Goal: Task Accomplishment & Management: Manage account settings

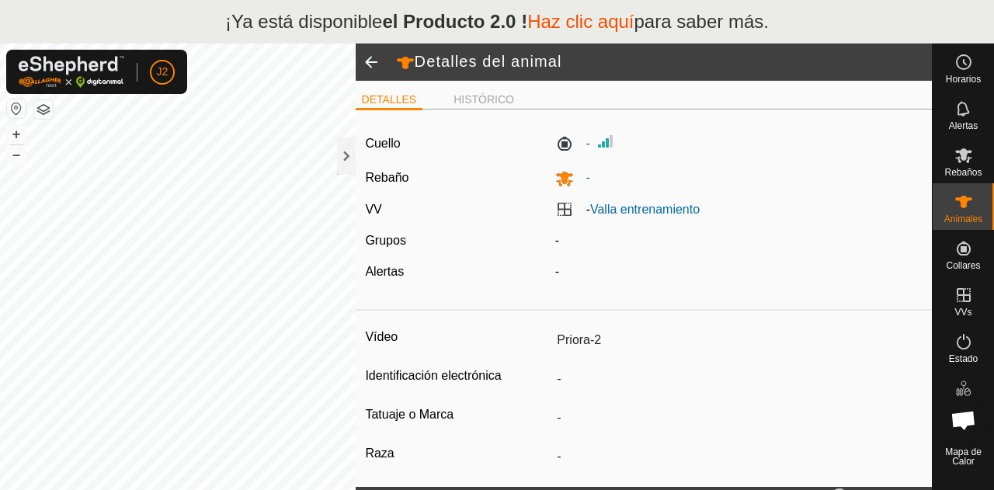
scroll to position [272, 0]
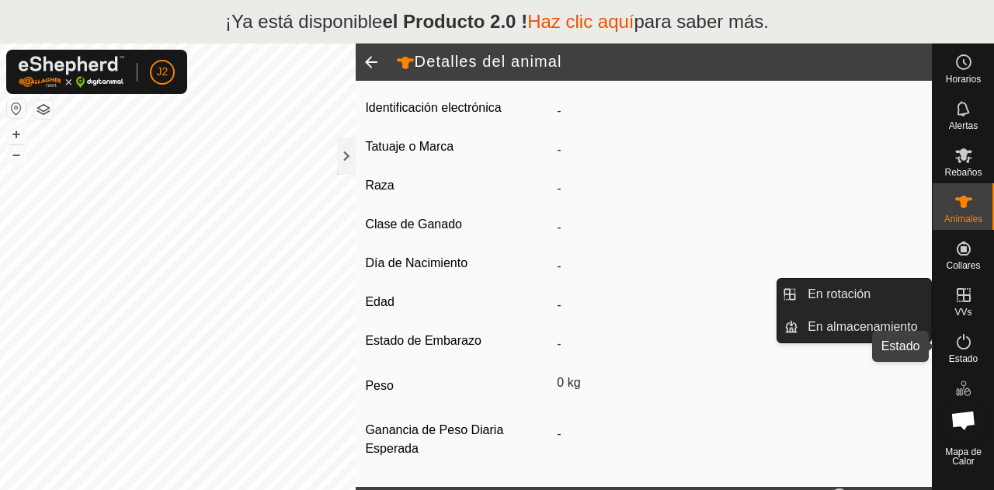
click at [970, 361] on font "Estado" at bounding box center [963, 358] width 29 height 11
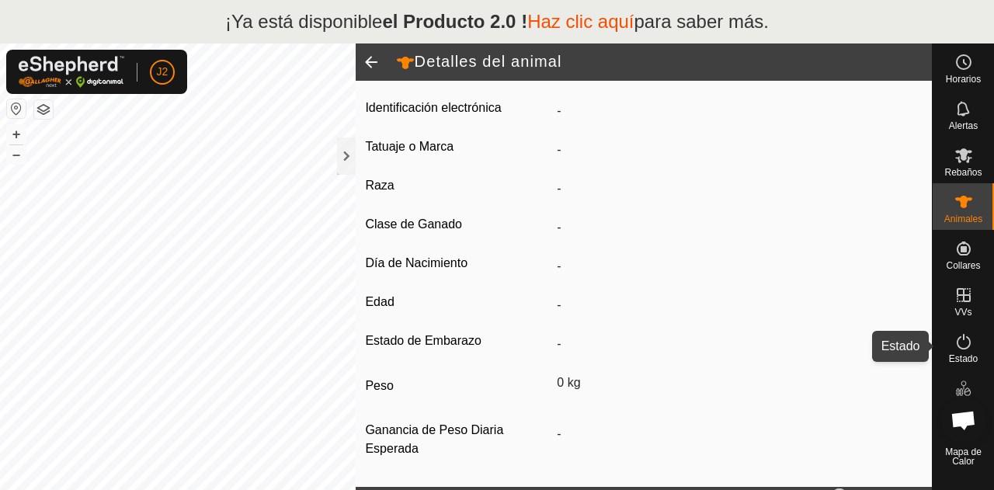
click at [970, 361] on font "Estado" at bounding box center [963, 358] width 29 height 11
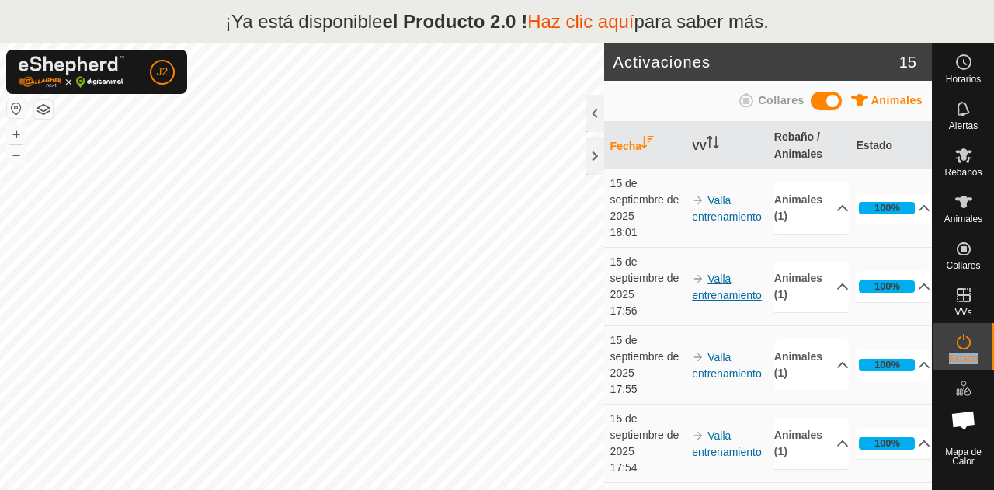
click at [720, 297] on font "Valla entrenamiento" at bounding box center [727, 287] width 70 height 29
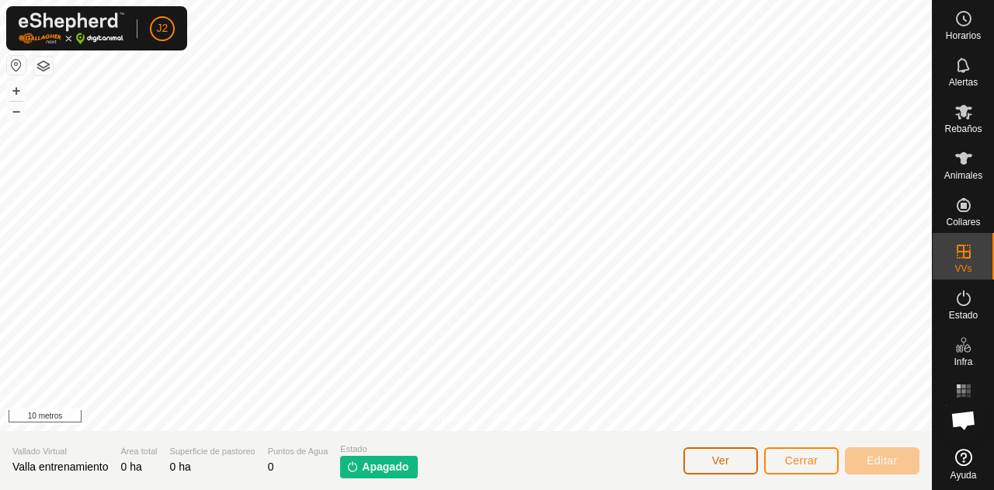
click at [716, 454] on font "Ver" at bounding box center [721, 460] width 18 height 12
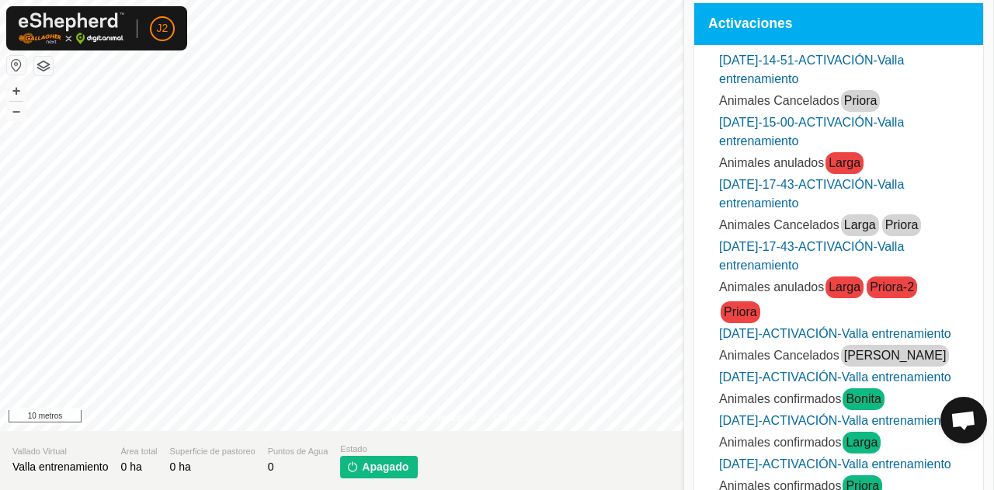
scroll to position [249, 0]
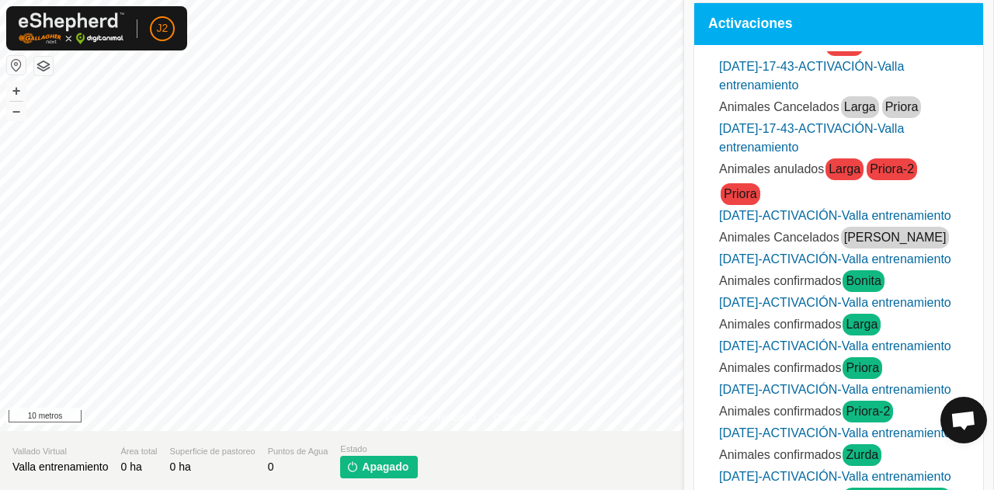
click at [862, 274] on font "Bonita" at bounding box center [863, 280] width 35 height 13
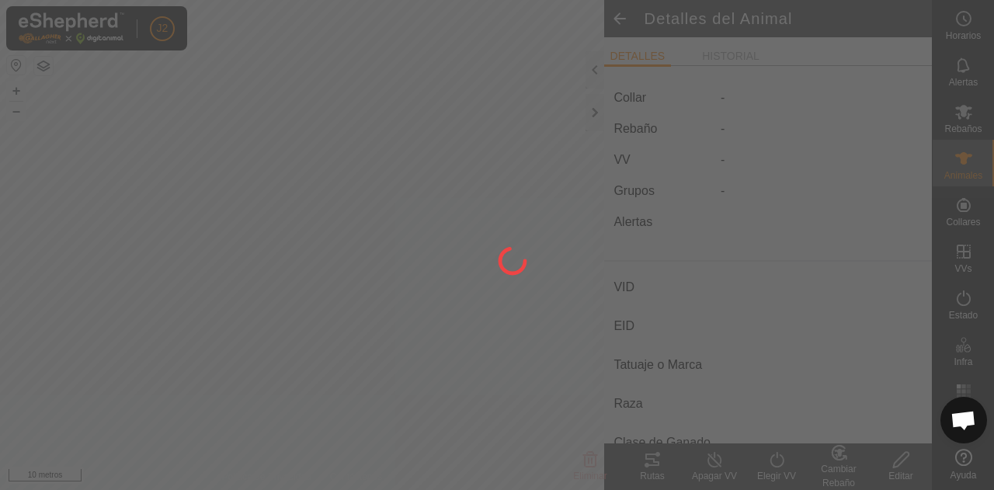
type input "Bonita"
type input "-"
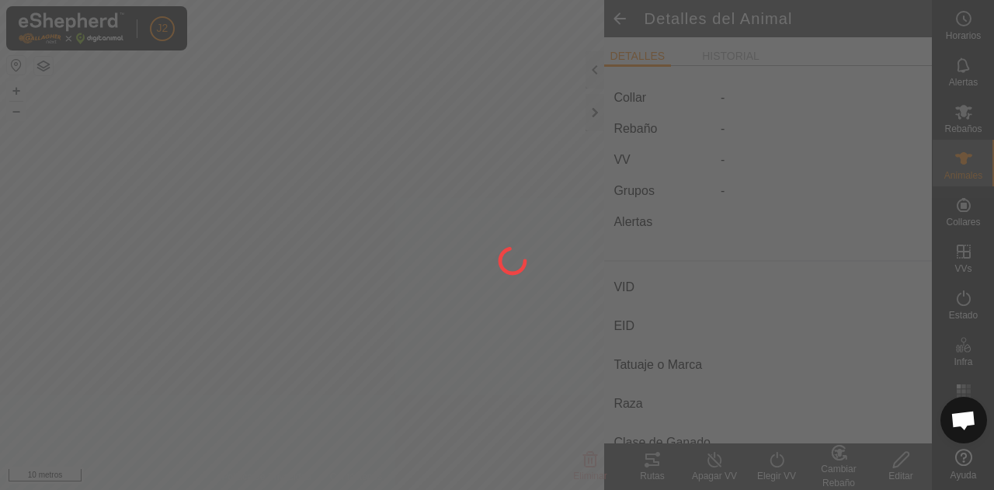
type input "0 kg"
type input "-"
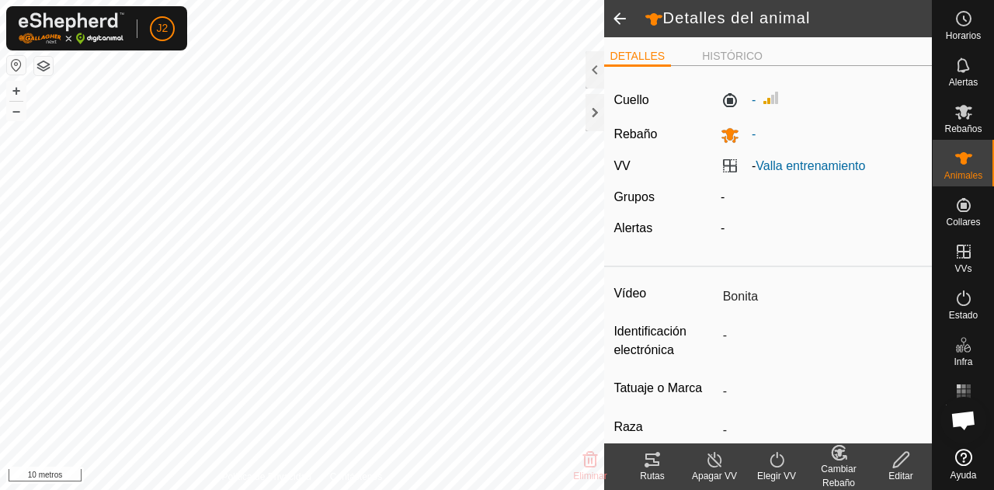
click at [651, 459] on icon at bounding box center [652, 460] width 14 height 12
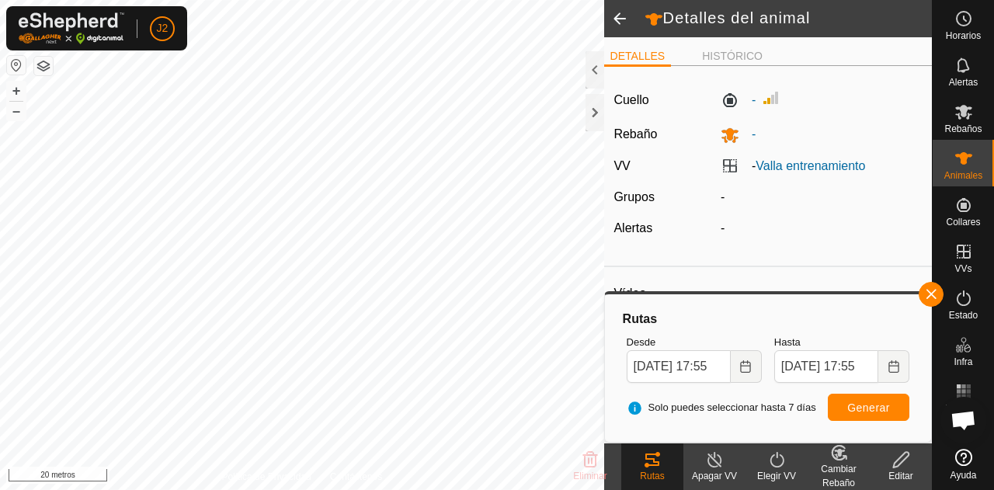
click at [646, 468] on icon at bounding box center [652, 459] width 19 height 19
click at [660, 364] on input "17 Sep, 2025 17:55" at bounding box center [679, 366] width 104 height 33
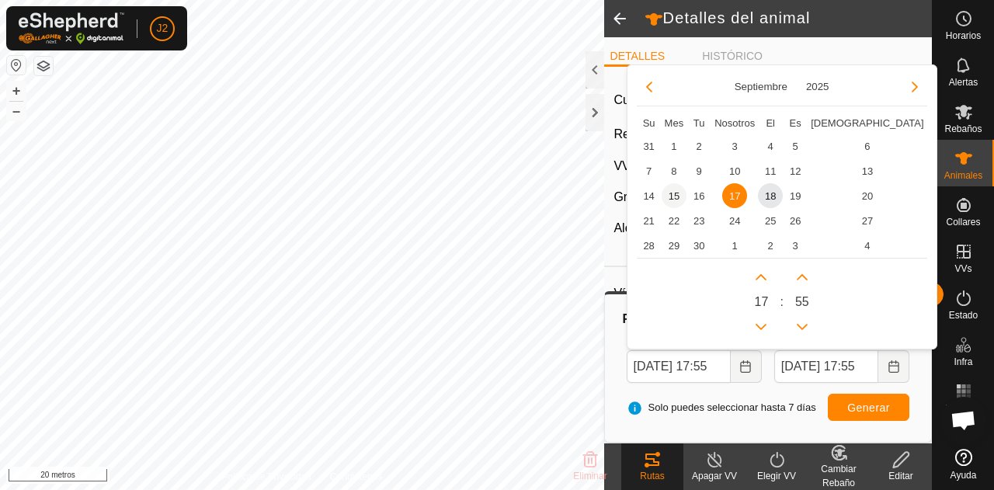
click at [679, 193] on span "15" at bounding box center [674, 195] width 25 height 25
type input "15 Sep, 2025 17:55"
click at [680, 195] on span "15" at bounding box center [680, 195] width 0 height 0
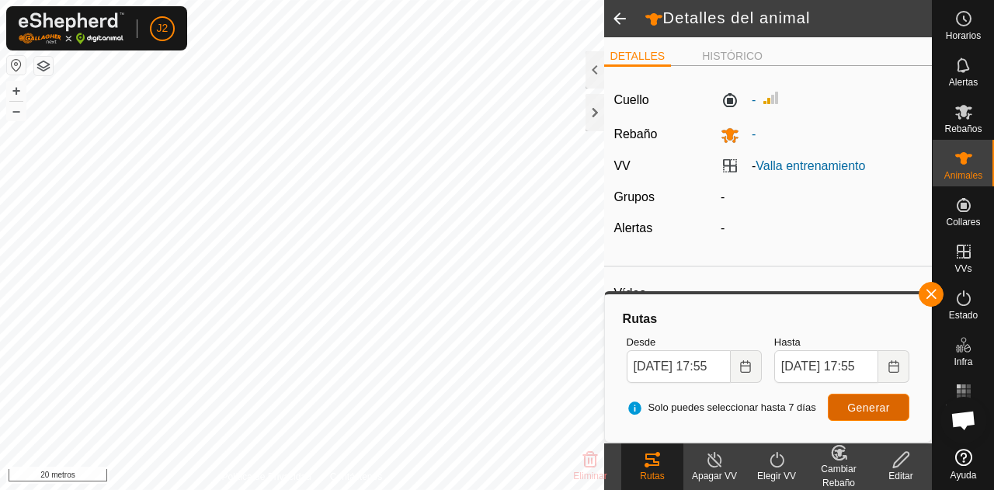
click at [867, 407] on font "Generar" at bounding box center [868, 408] width 43 height 12
click at [930, 294] on button "button" at bounding box center [931, 294] width 25 height 25
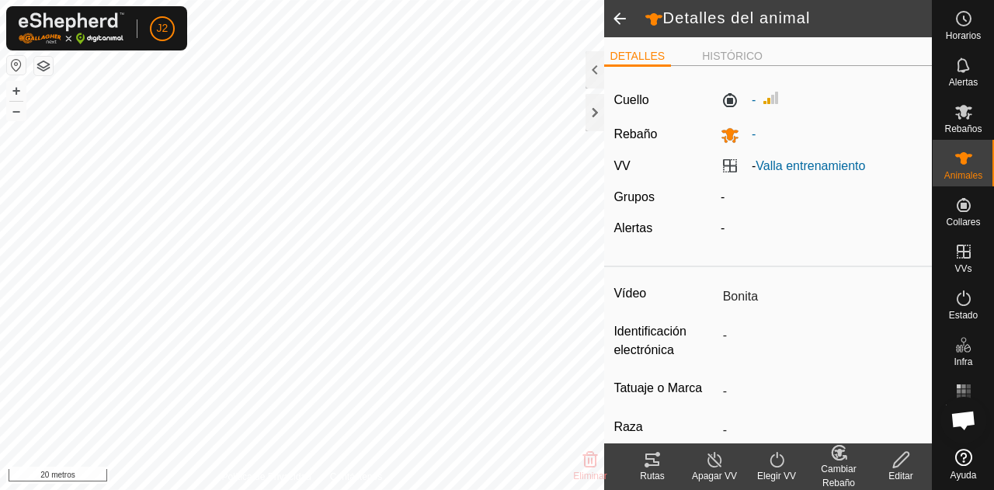
click at [621, 19] on span at bounding box center [619, 18] width 31 height 37
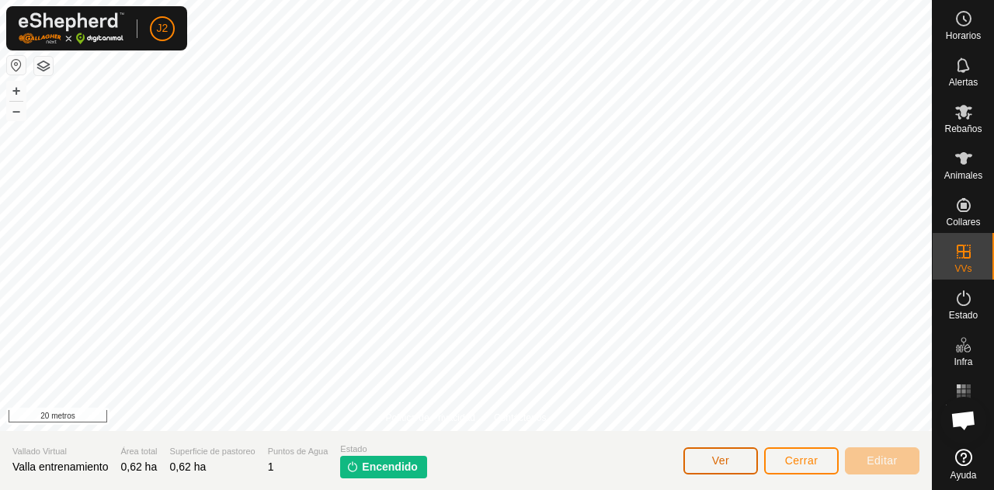
click at [727, 461] on font "Ver" at bounding box center [721, 460] width 18 height 12
click at [971, 172] on font "Animales" at bounding box center [963, 175] width 38 height 11
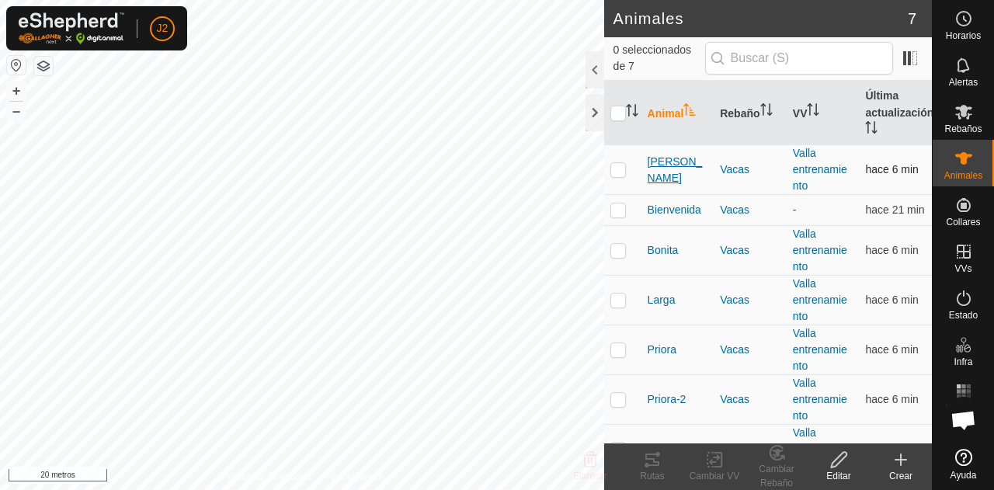
click at [659, 170] on font "[PERSON_NAME]" at bounding box center [675, 169] width 55 height 29
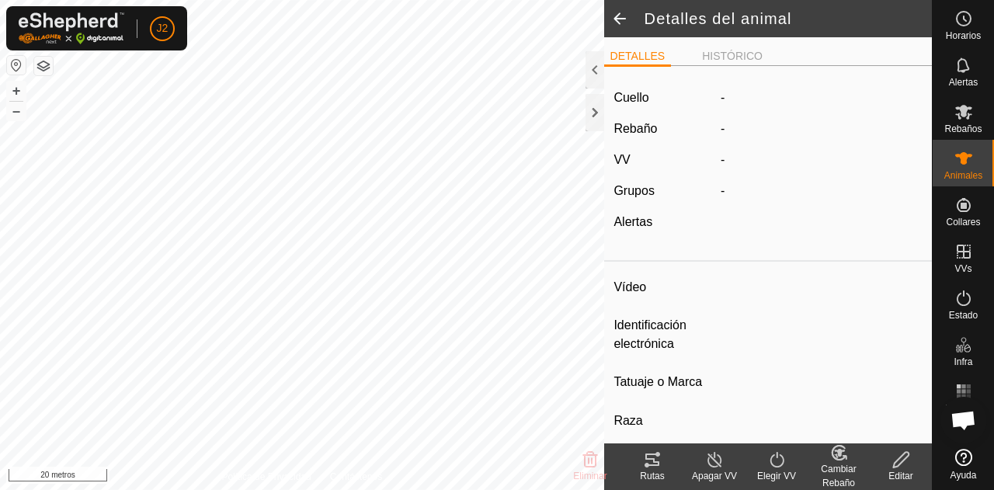
type input "Asuncion"
type input "-"
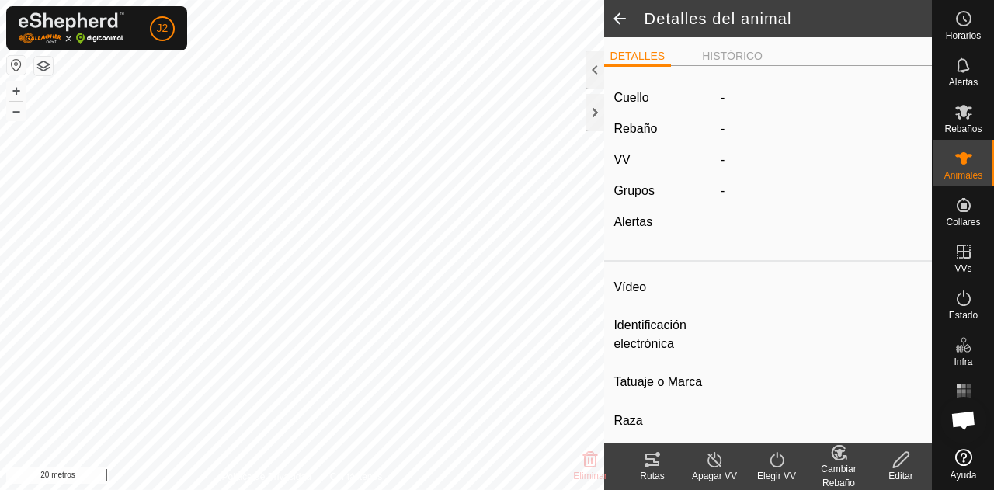
type input "0 kg"
type input "-"
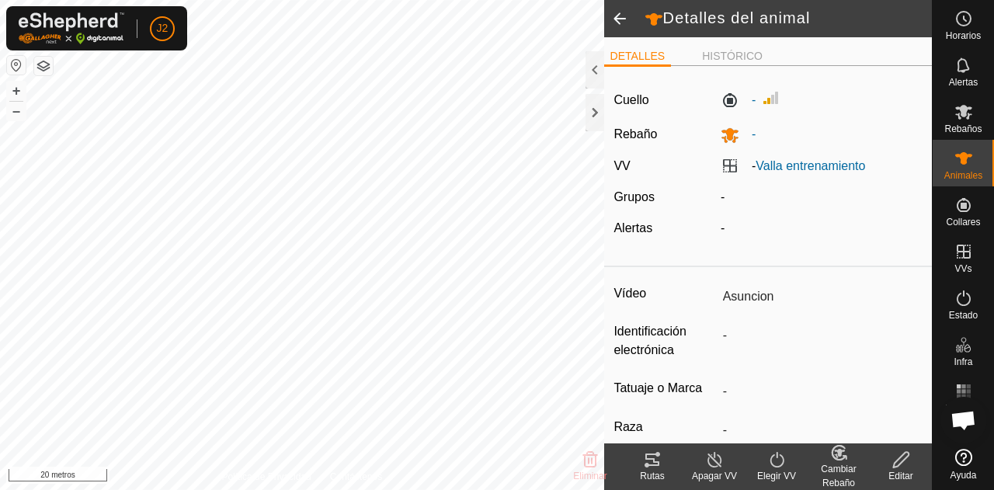
click at [652, 457] on icon at bounding box center [652, 459] width 19 height 19
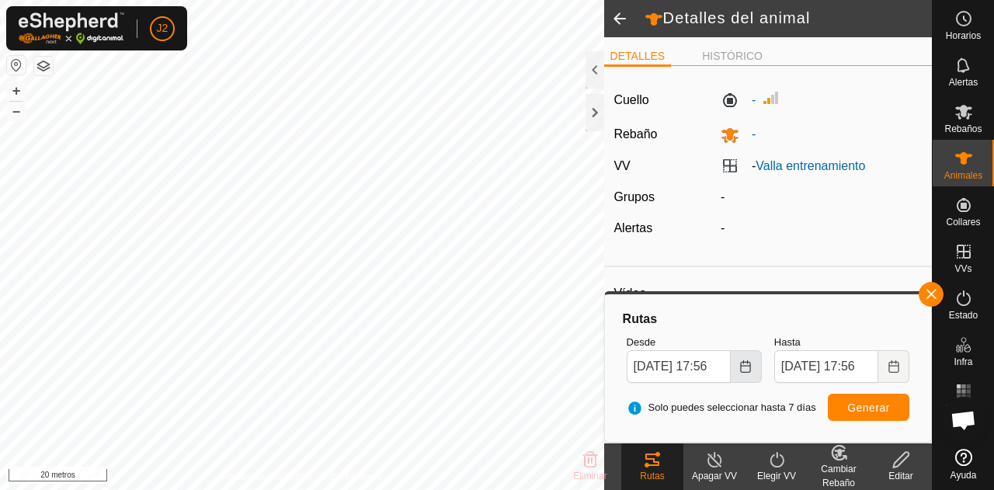
click at [741, 354] on button "Elija fecha" at bounding box center [746, 366] width 31 height 33
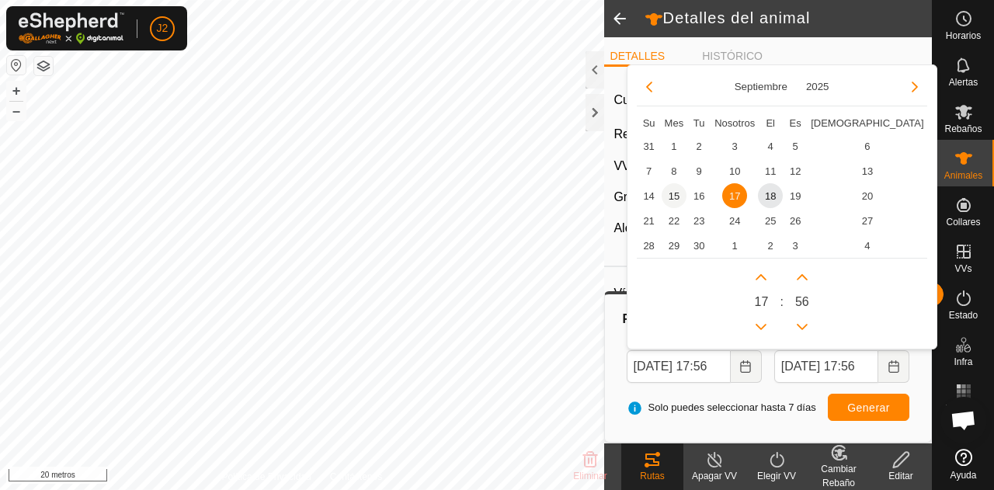
click at [672, 193] on span "15" at bounding box center [674, 195] width 25 height 25
type input "15 Sep, 2025 17:56"
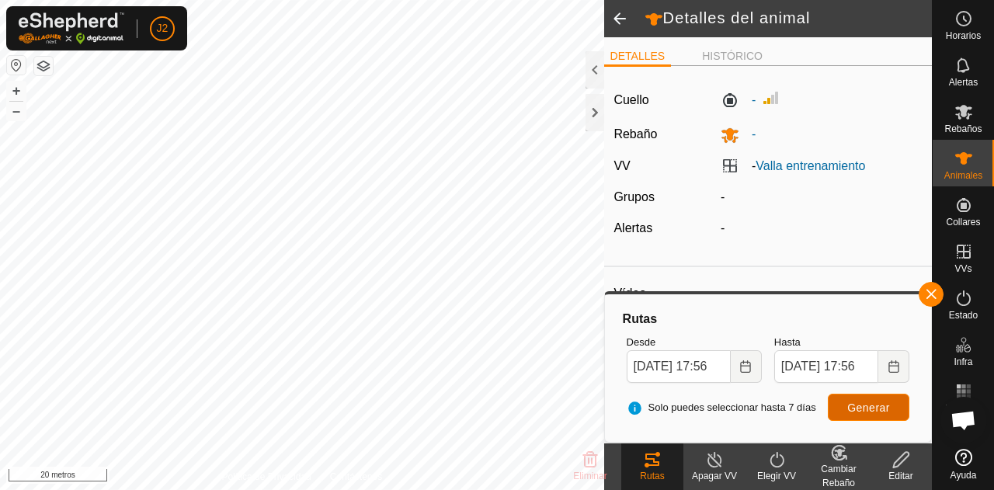
click at [847, 410] on button "Generar" at bounding box center [869, 407] width 82 height 27
click at [607, 19] on span at bounding box center [619, 18] width 31 height 37
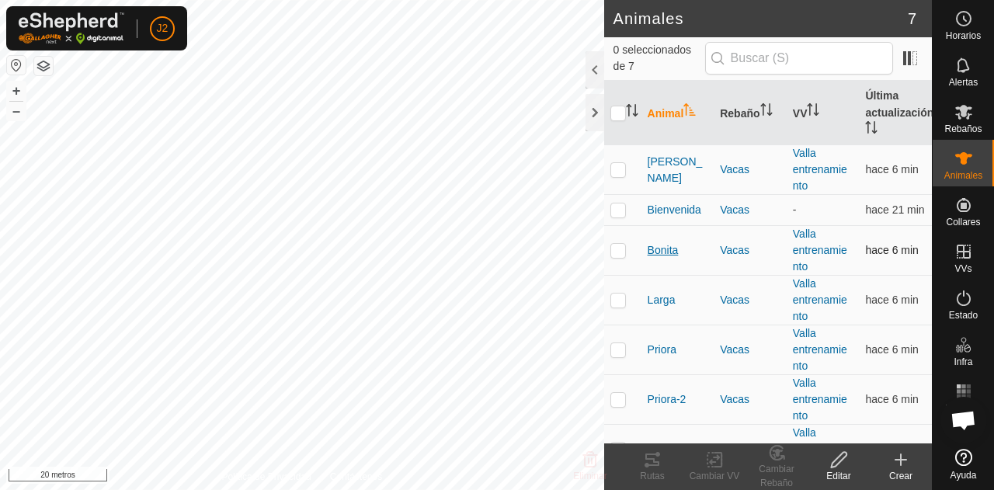
click at [659, 252] on font "Bonita" at bounding box center [663, 250] width 31 height 12
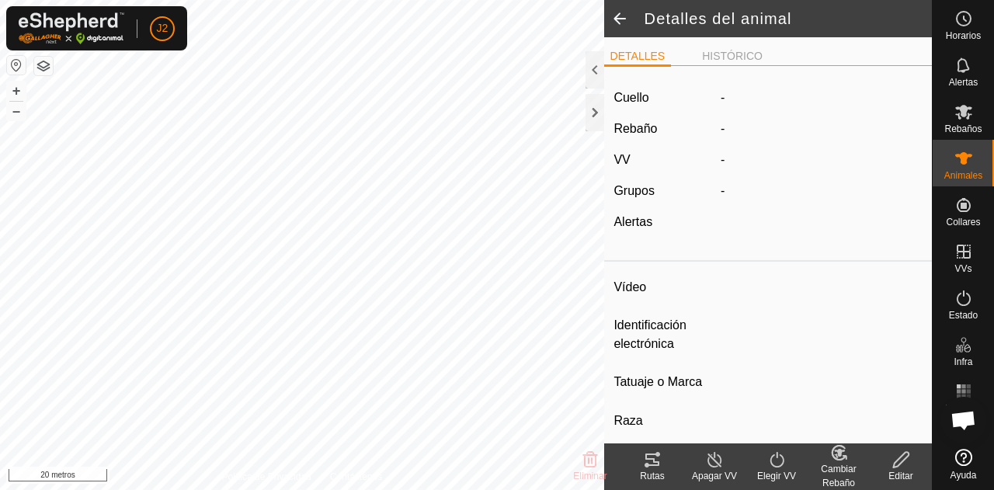
type input "Bonita"
type input "-"
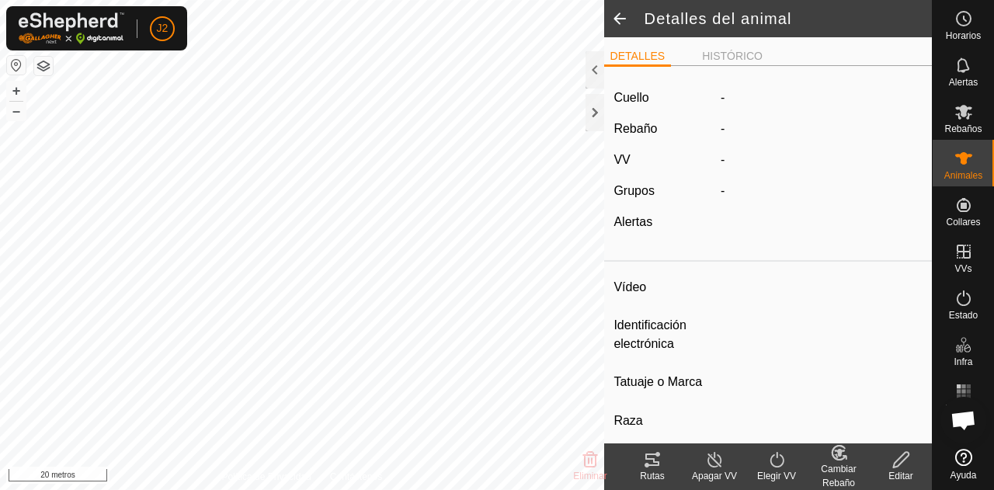
type input "0 kg"
type input "-"
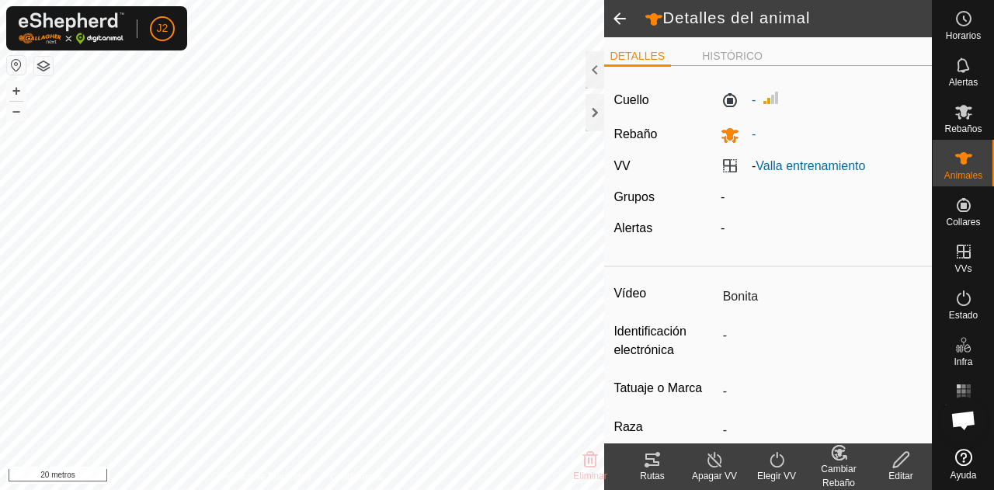
click at [647, 453] on icon at bounding box center [652, 459] width 19 height 19
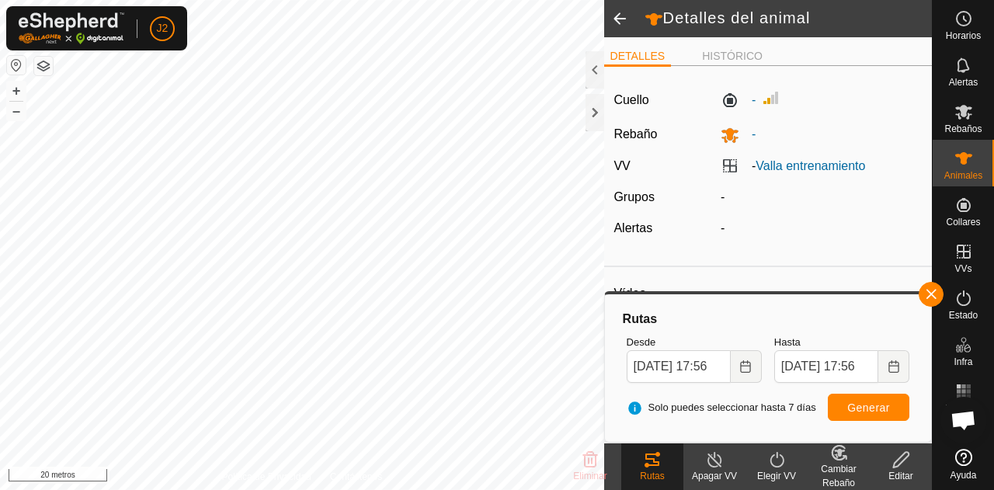
click at [621, 18] on span at bounding box center [619, 18] width 31 height 37
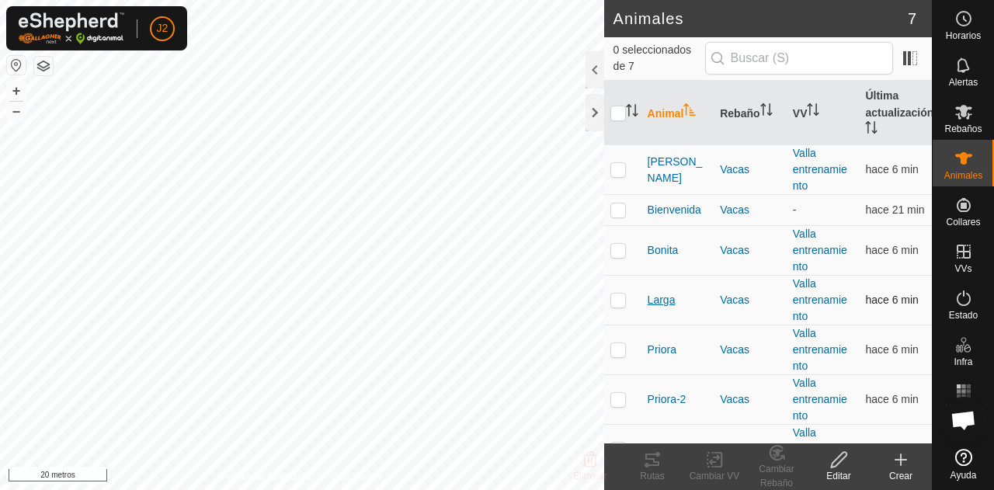
click at [656, 297] on font "Larga" at bounding box center [662, 300] width 28 height 12
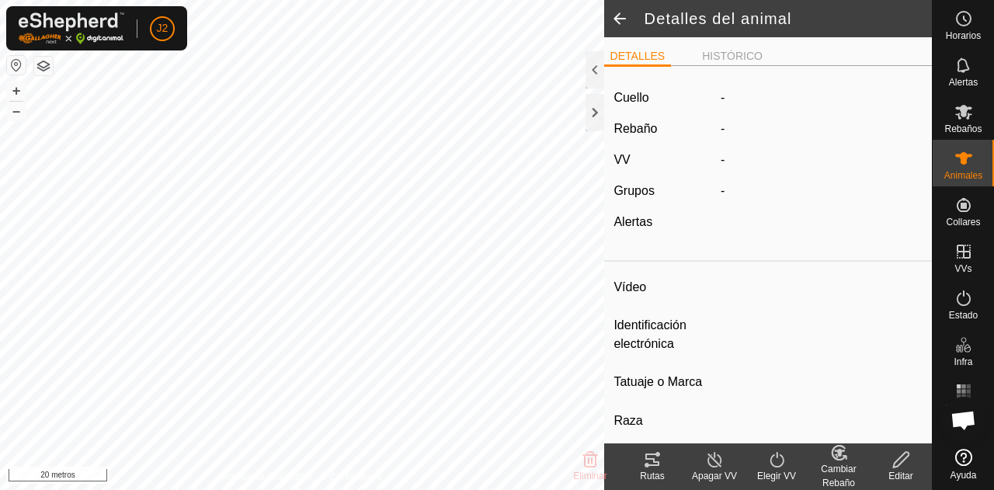
type input "Larga"
type input "-"
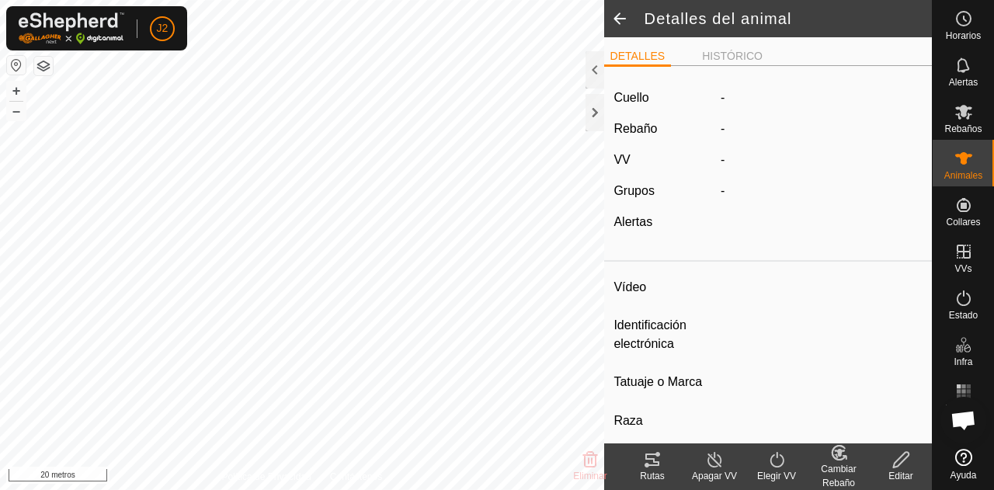
type input "0 kg"
type input "-"
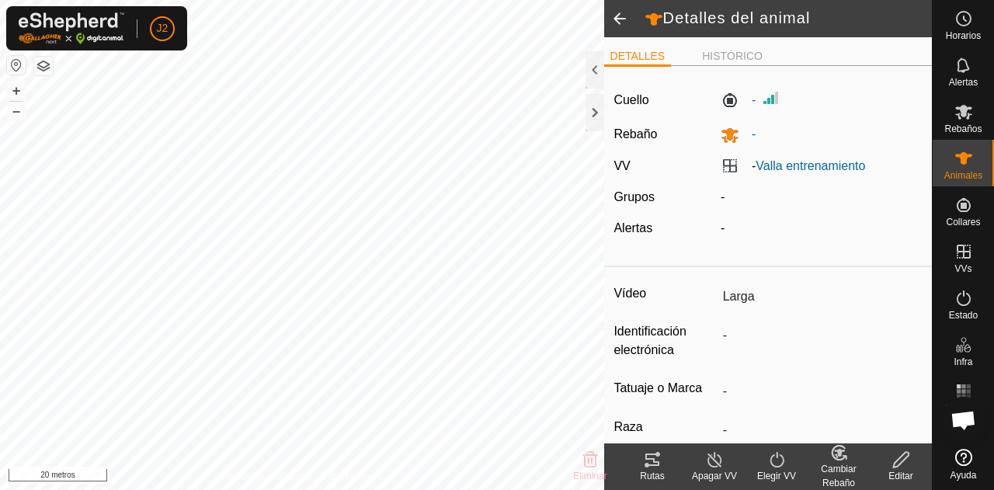
click at [653, 464] on icon at bounding box center [652, 460] width 14 height 12
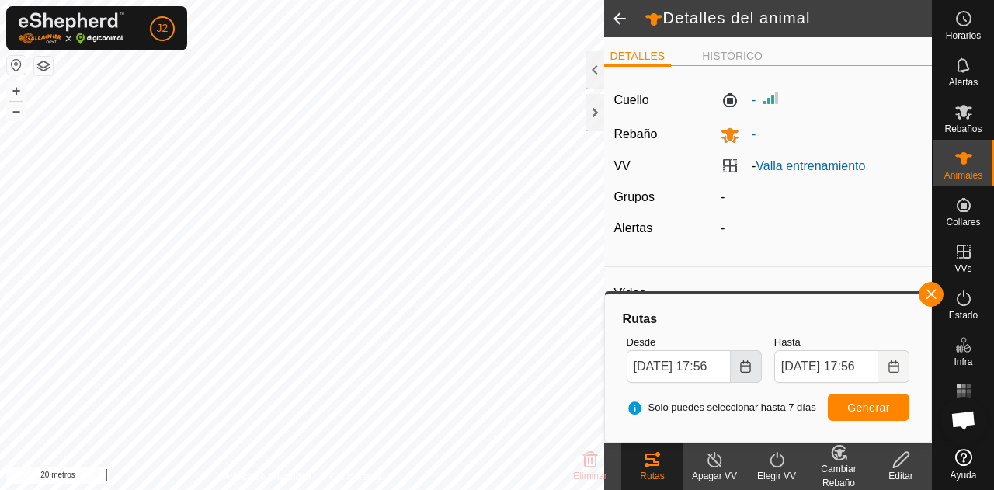
click at [740, 368] on icon "Elija fecha" at bounding box center [745, 366] width 12 height 12
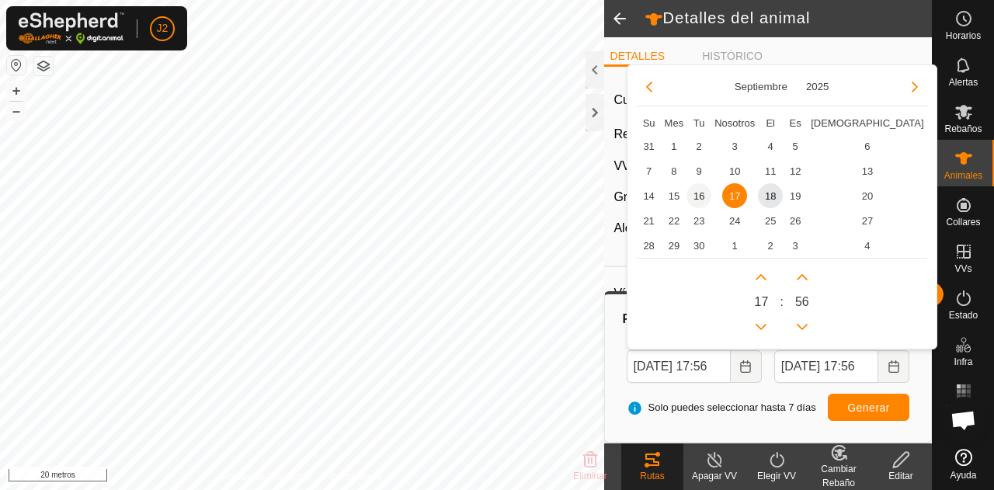
click at [697, 195] on span "16" at bounding box center [699, 195] width 25 height 25
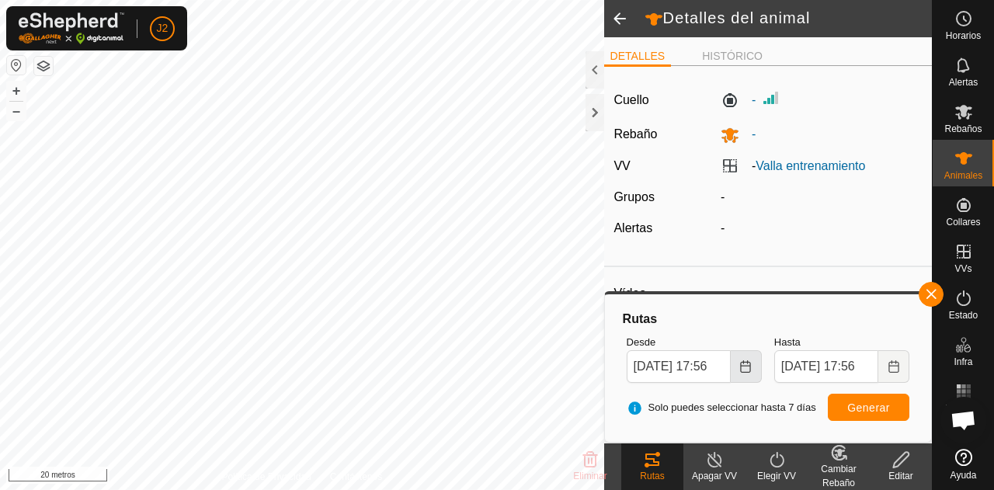
click at [743, 366] on icon "Elija fecha" at bounding box center [746, 366] width 10 height 12
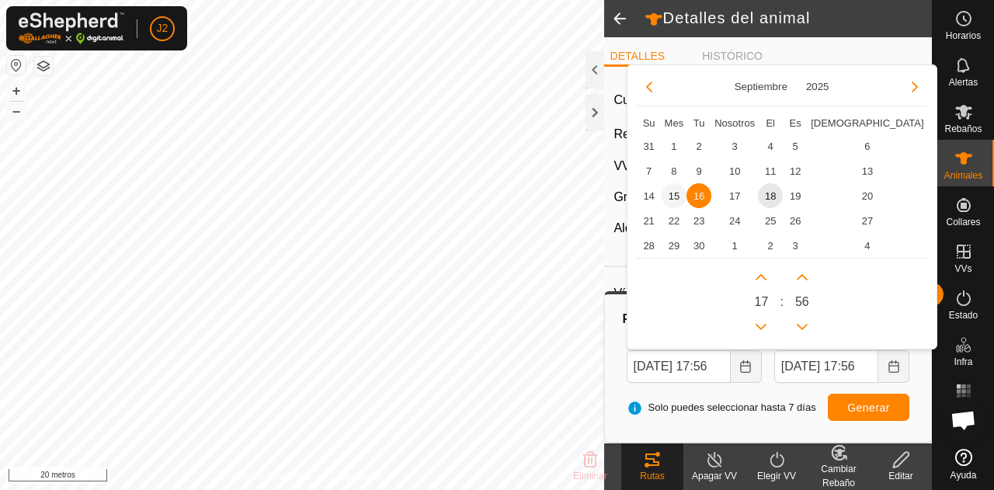
scroll to position [0, 0]
click at [673, 191] on span "15" at bounding box center [674, 195] width 25 height 25
type input "15 Sep, 2025 17:56"
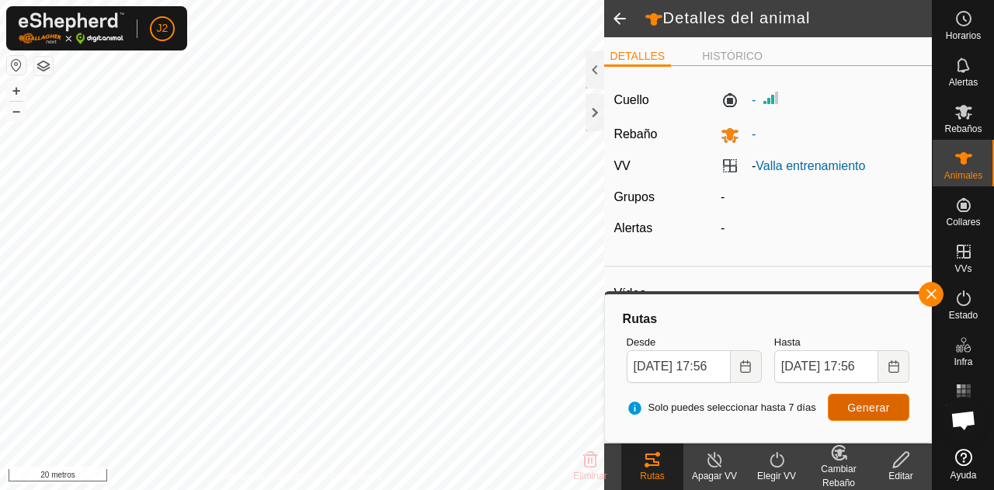
click at [856, 402] on font "Generar" at bounding box center [868, 408] width 43 height 12
click at [624, 27] on span at bounding box center [619, 18] width 31 height 37
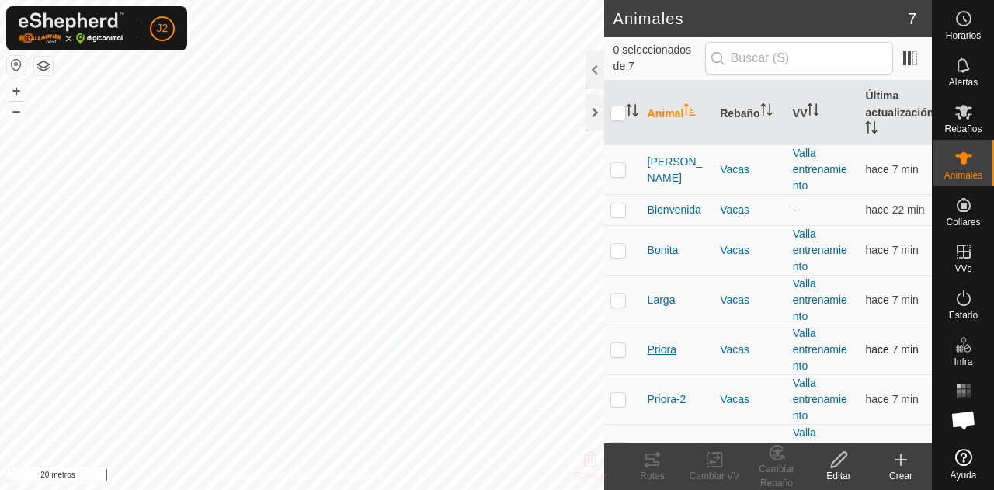
click at [662, 345] on font "Priora" at bounding box center [662, 349] width 29 height 12
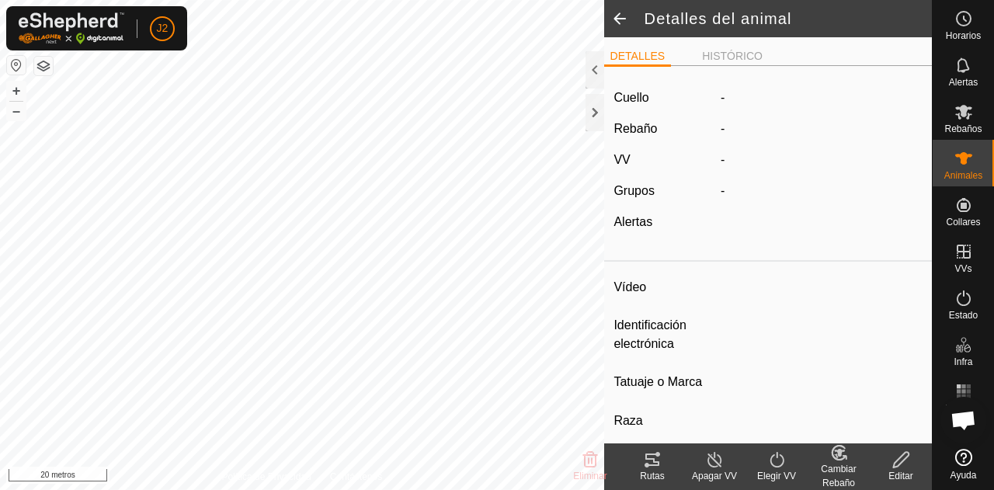
type input "Priora"
type input "-"
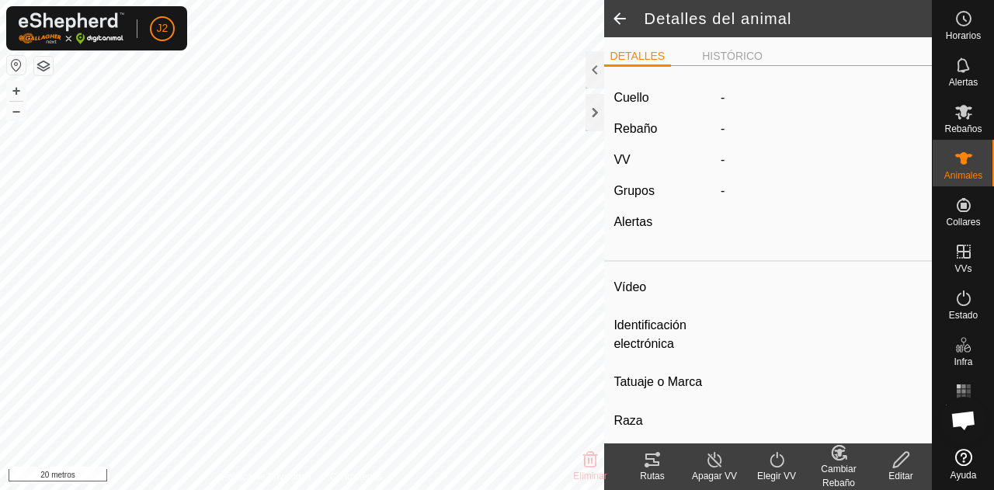
type input "0 kg"
type input "-"
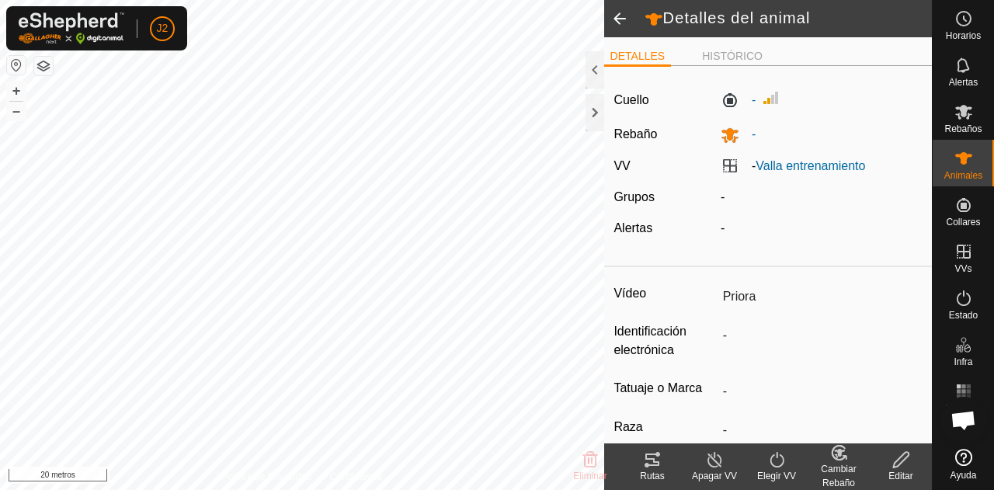
click at [648, 461] on icon at bounding box center [652, 459] width 19 height 19
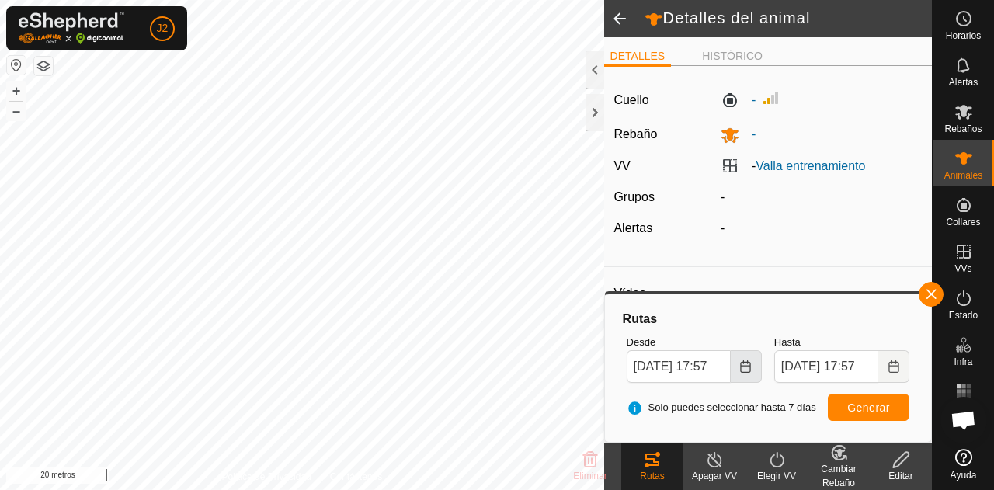
click at [759, 365] on button "Elija fecha" at bounding box center [746, 366] width 31 height 33
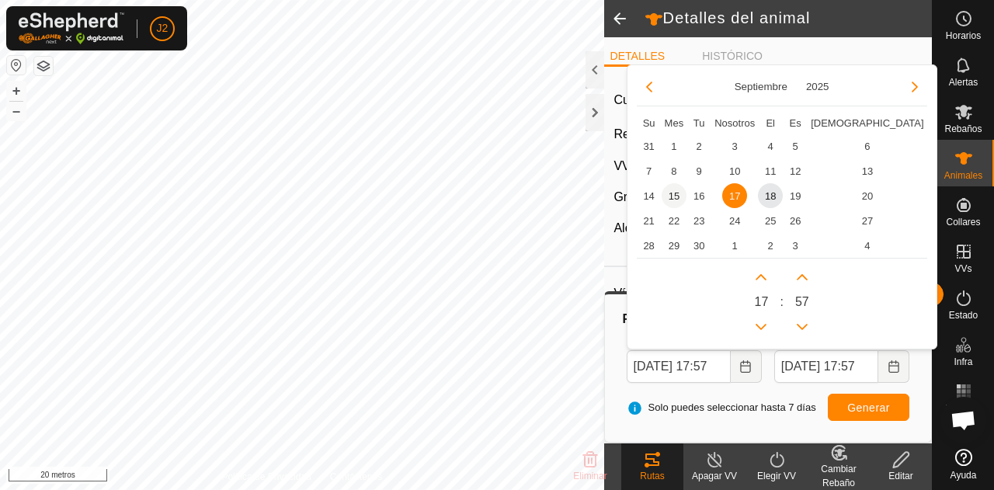
click at [666, 193] on span "15" at bounding box center [674, 195] width 25 height 25
type input "15 Sep, 2025 17:57"
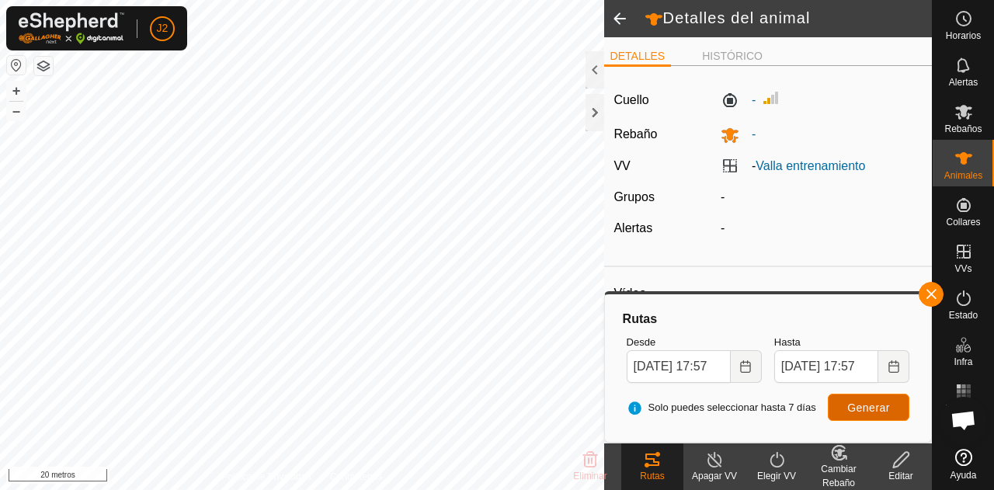
click at [846, 413] on button "Generar" at bounding box center [869, 407] width 82 height 27
click at [621, 16] on span at bounding box center [619, 18] width 31 height 37
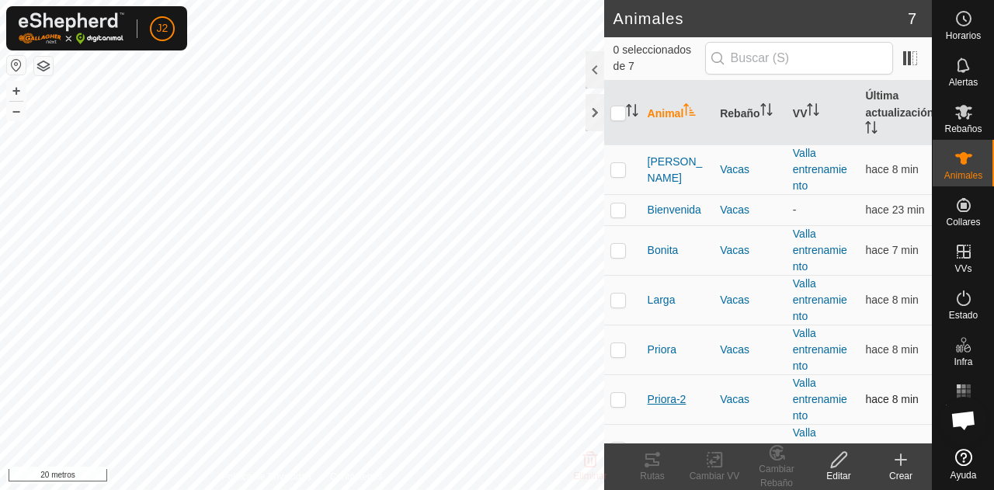
click at [662, 395] on font "Priora-2" at bounding box center [667, 399] width 39 height 12
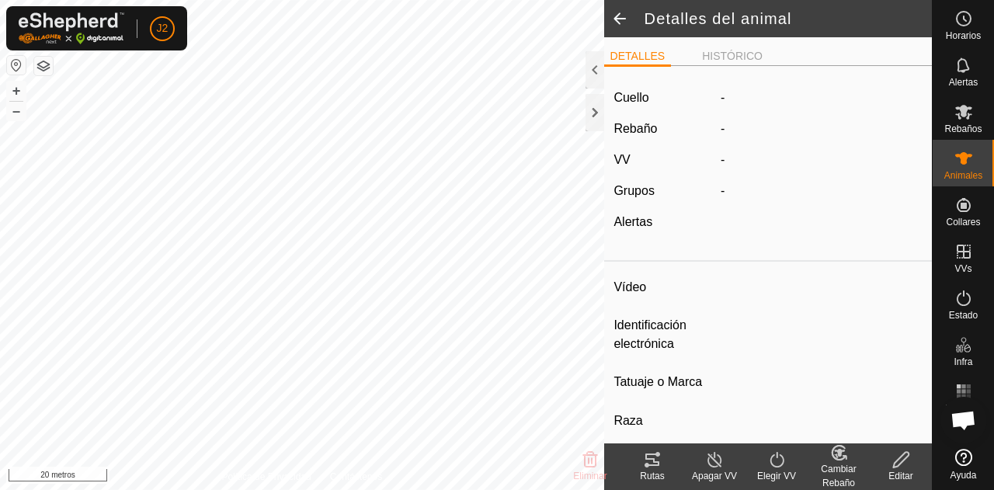
type input "Priora-2"
type input "-"
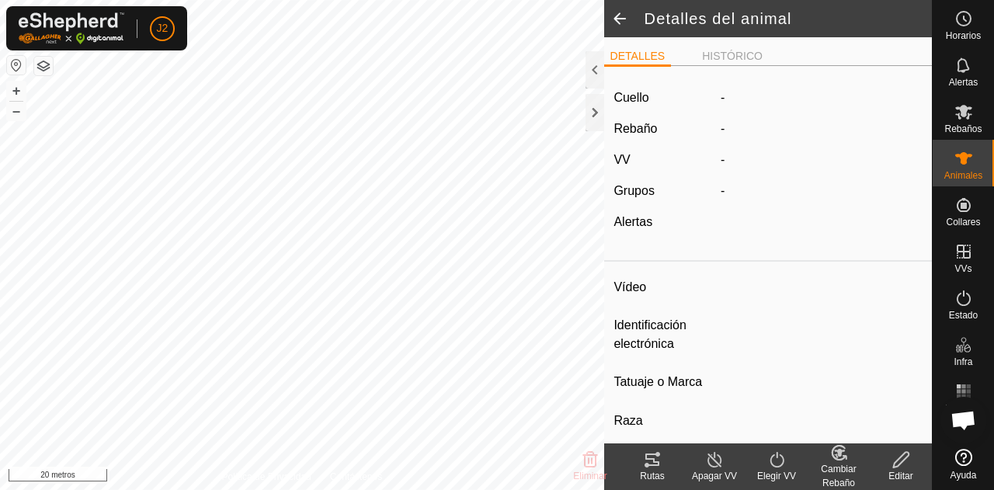
type input "0 kg"
type input "-"
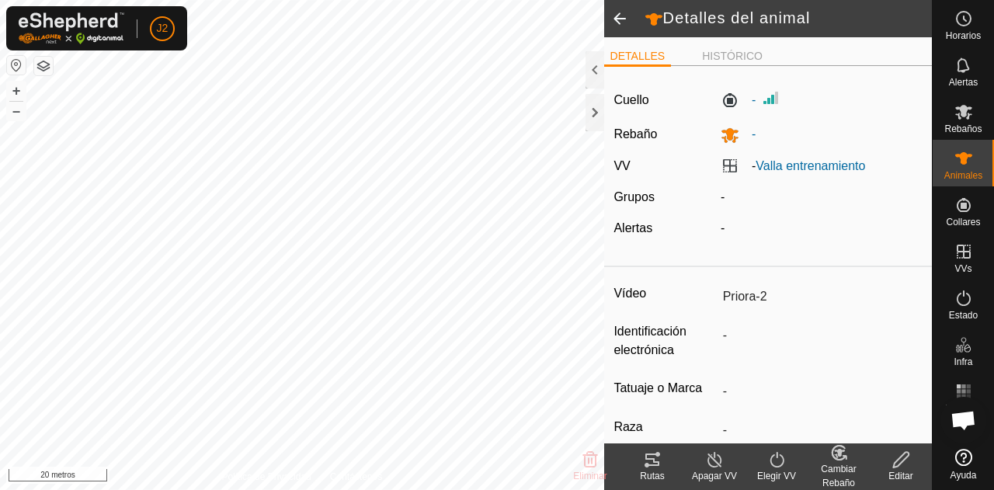
click at [655, 473] on font "Rutas" at bounding box center [652, 476] width 24 height 11
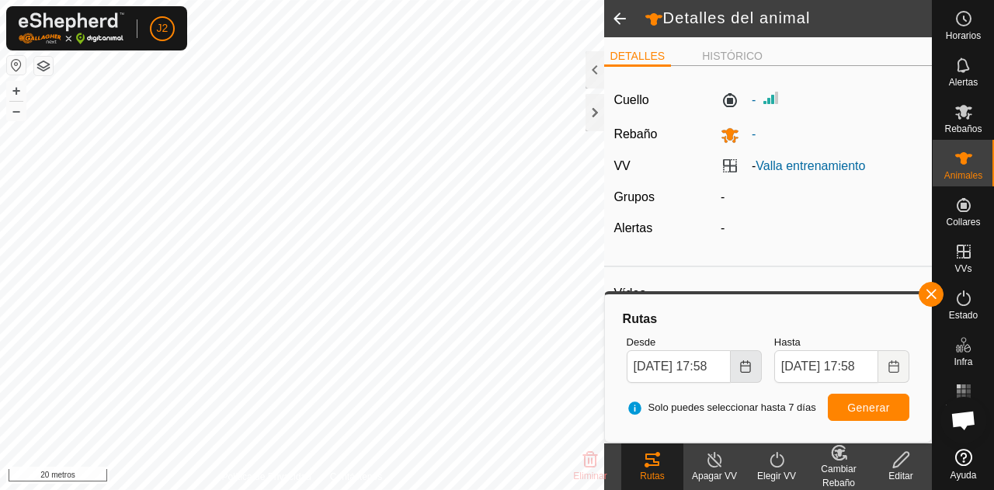
click at [747, 368] on icon "Elija fecha" at bounding box center [745, 366] width 12 height 12
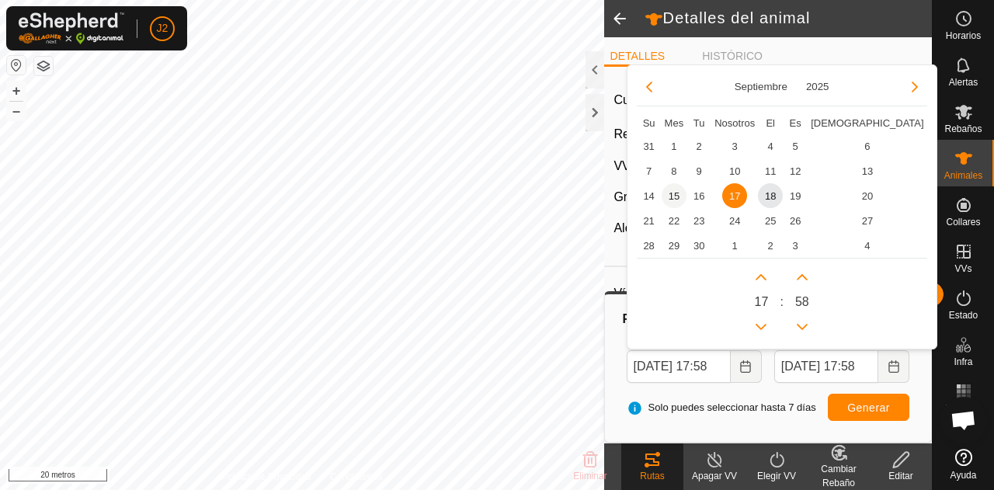
click at [676, 192] on span "15" at bounding box center [674, 195] width 25 height 25
type input "15 Sep, 2025 17:58"
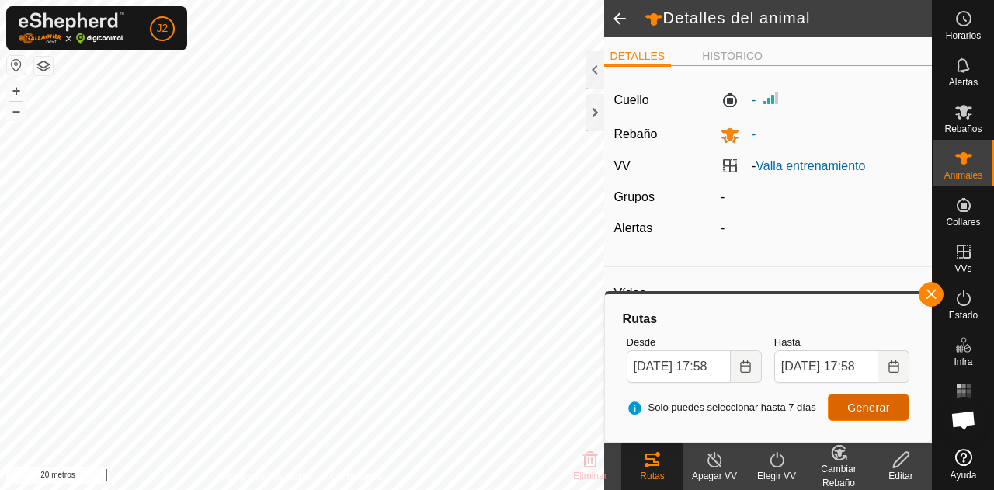
scroll to position [0, 0]
click at [875, 416] on button "Generar" at bounding box center [869, 407] width 82 height 27
click at [617, 19] on span at bounding box center [619, 18] width 31 height 37
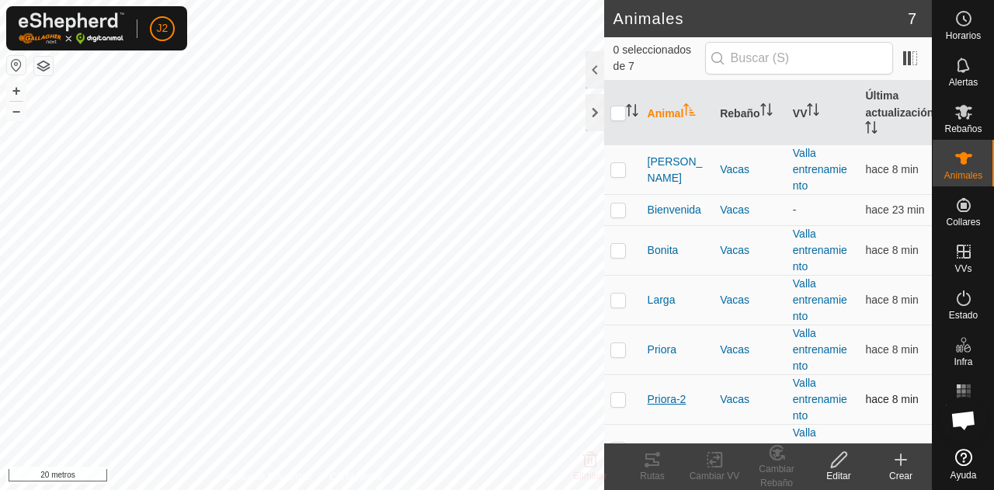
scroll to position [31, 0]
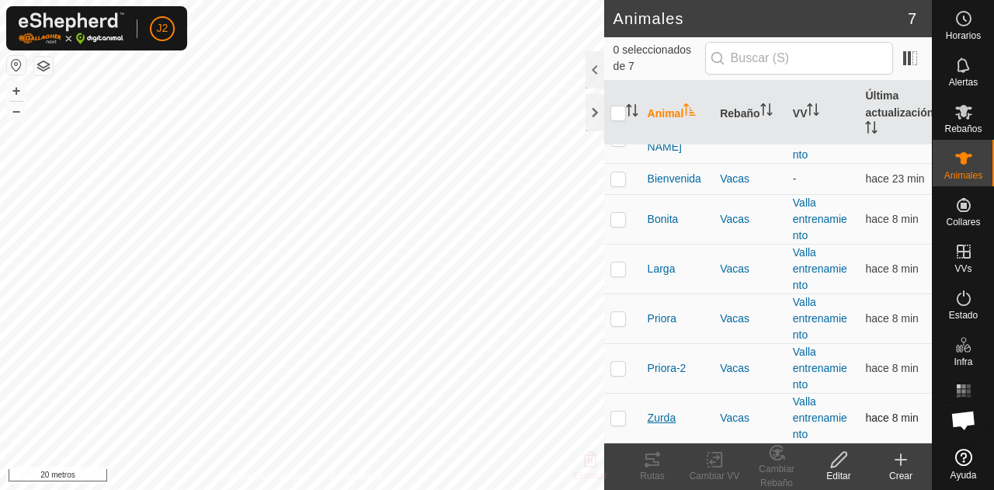
click at [663, 413] on font "Zurda" at bounding box center [662, 418] width 29 height 12
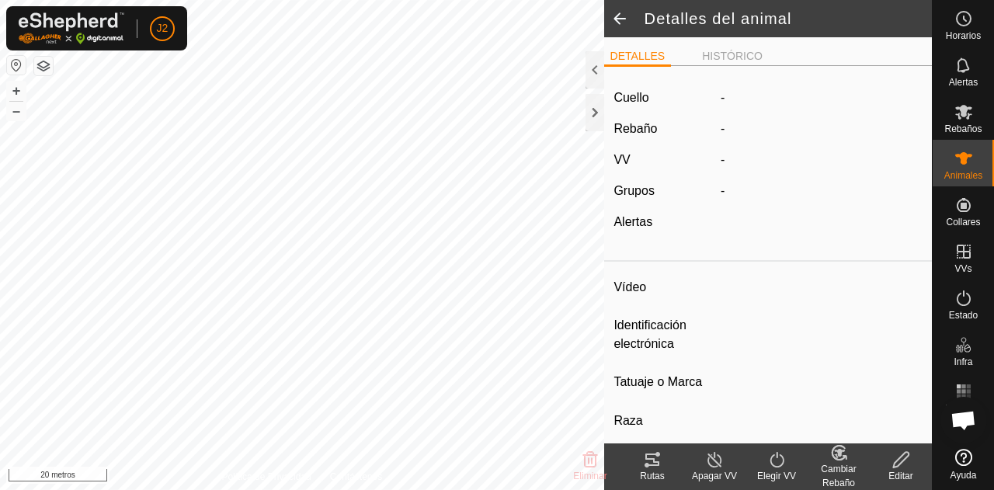
type input "Zurda"
type input "-"
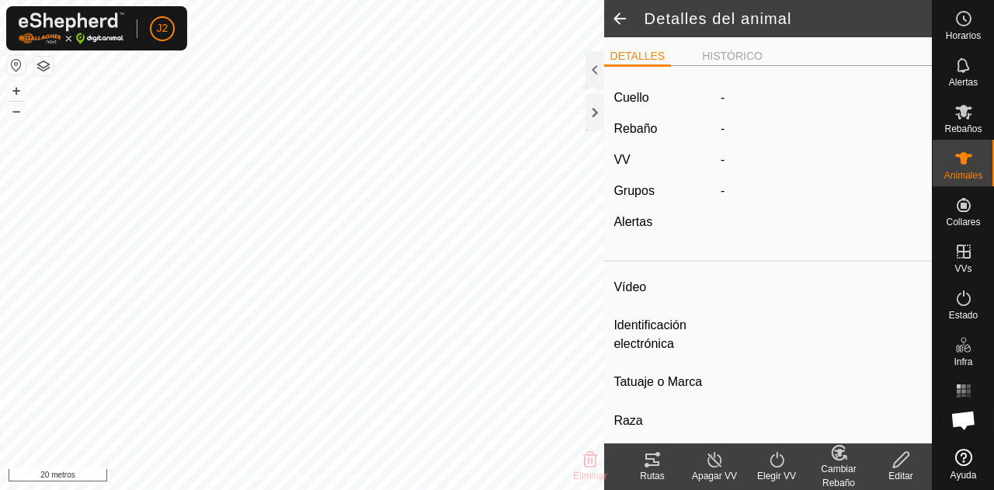
type input "0 kg"
type input "-"
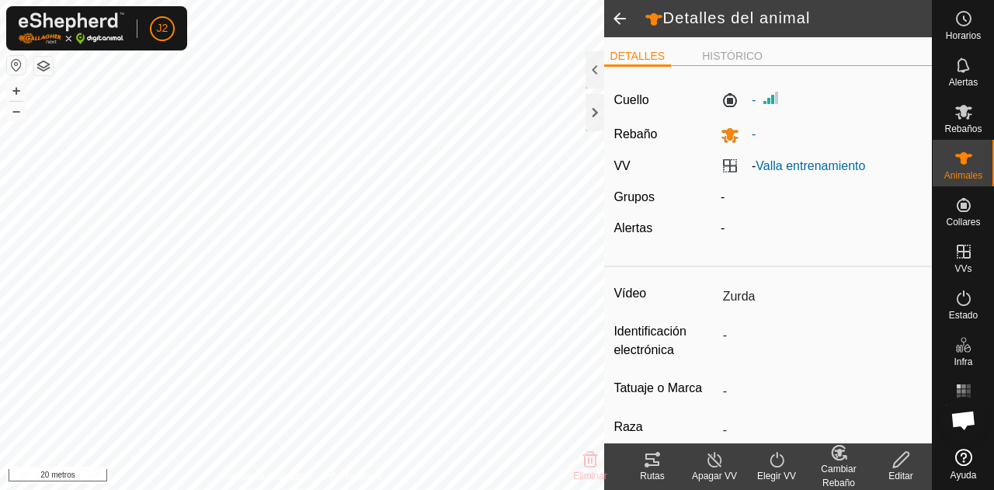
click at [656, 468] on icon at bounding box center [652, 459] width 19 height 19
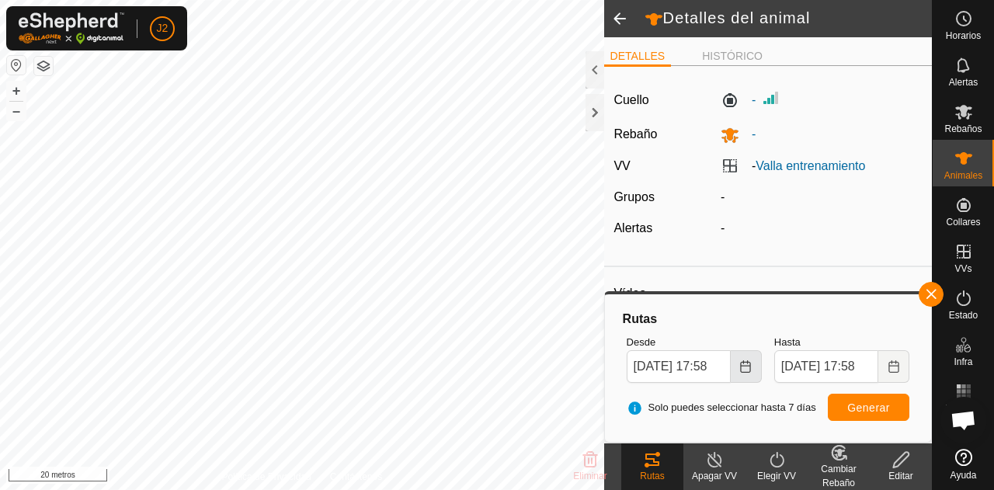
click at [744, 367] on icon "Elija fecha" at bounding box center [745, 366] width 12 height 12
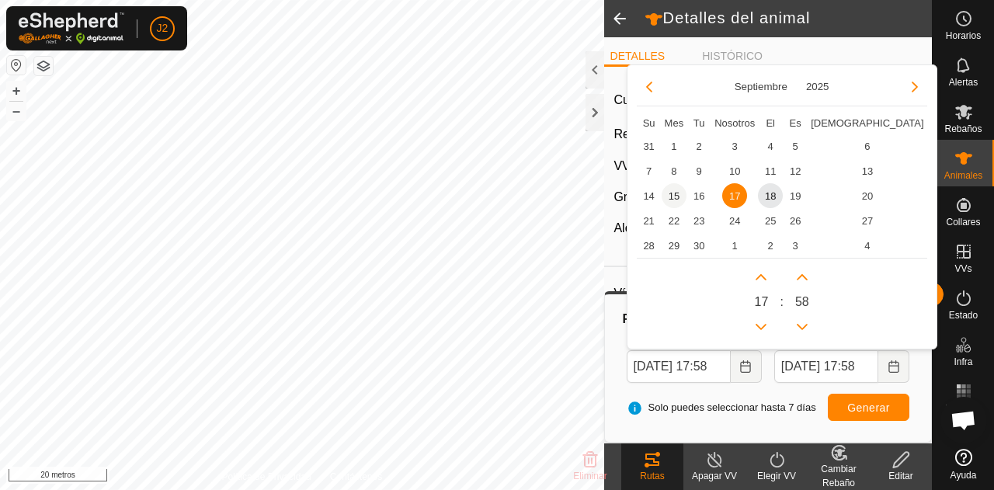
click at [680, 196] on span "15" at bounding box center [674, 195] width 25 height 25
type input "15 Sep, 2025 17:58"
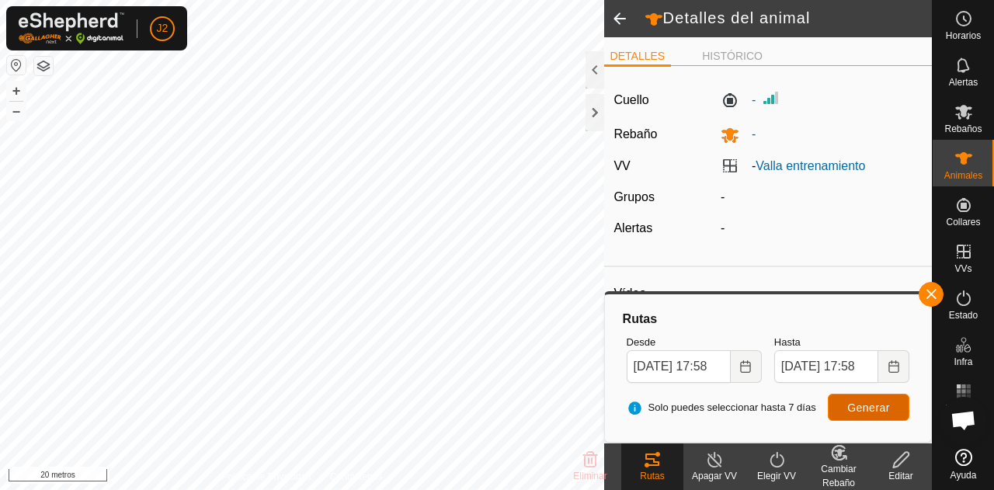
click at [846, 409] on button "Generar" at bounding box center [869, 407] width 82 height 27
click at [620, 18] on span at bounding box center [619, 18] width 31 height 37
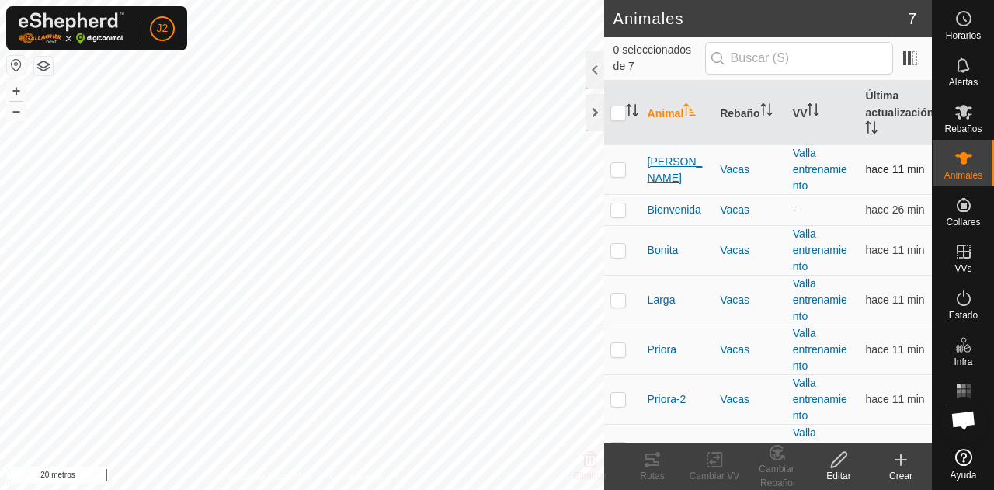
click at [677, 169] on font "[PERSON_NAME]" at bounding box center [675, 169] width 55 height 29
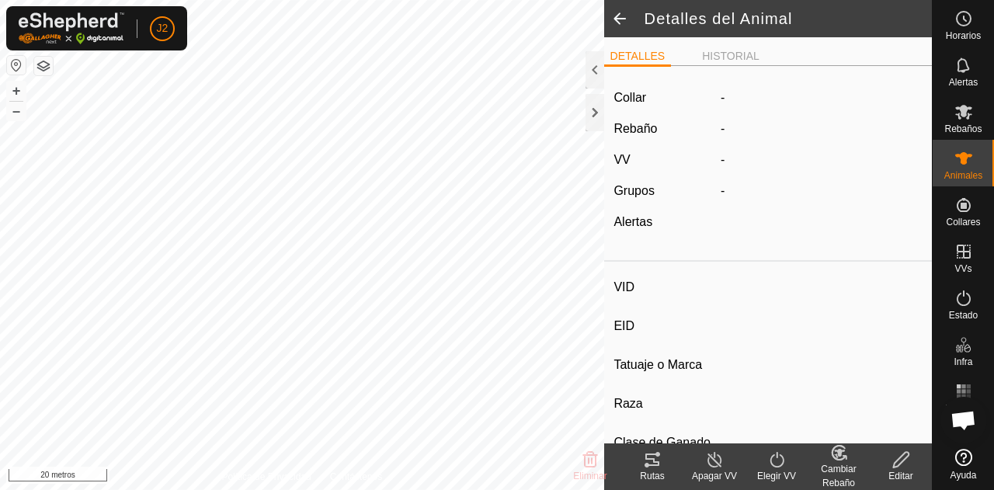
type input "Asuncion"
type input "-"
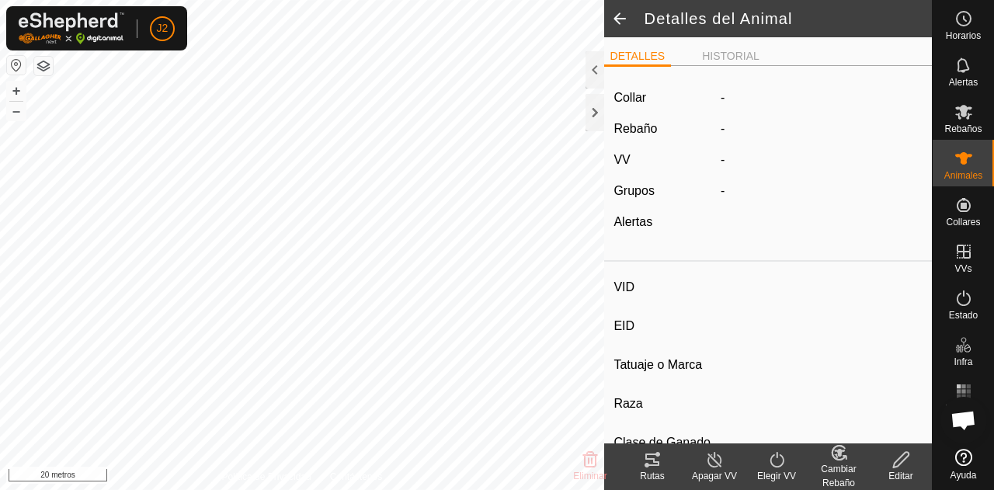
type input "0 kg"
type input "-"
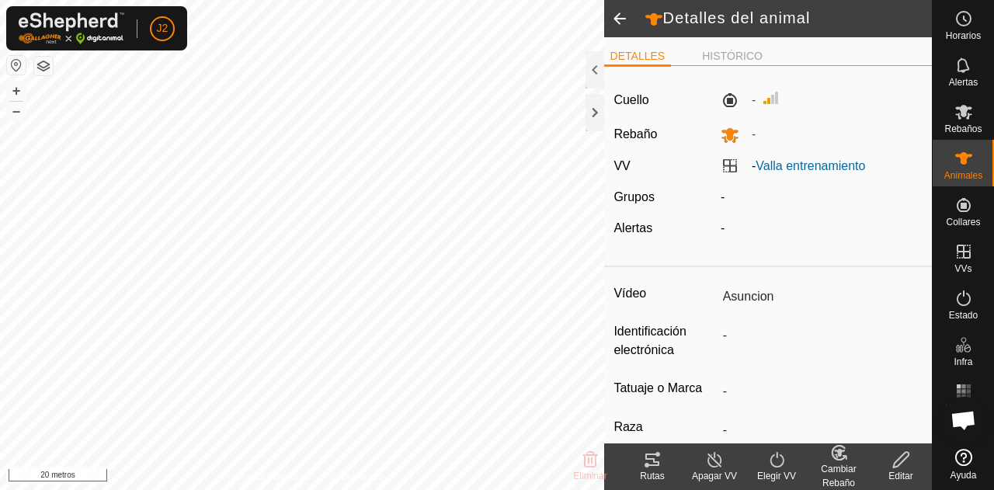
click at [651, 464] on icon at bounding box center [652, 459] width 19 height 19
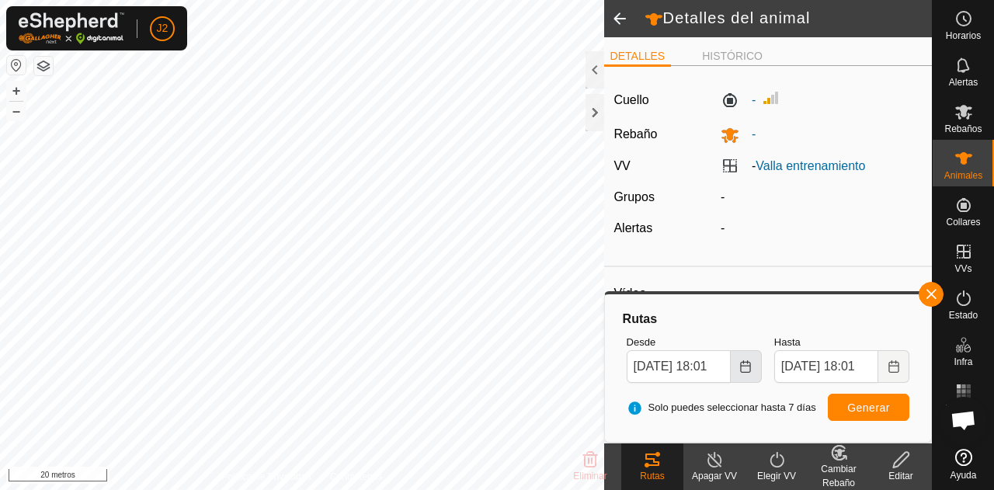
click at [747, 358] on button "Elija fecha" at bounding box center [746, 366] width 31 height 33
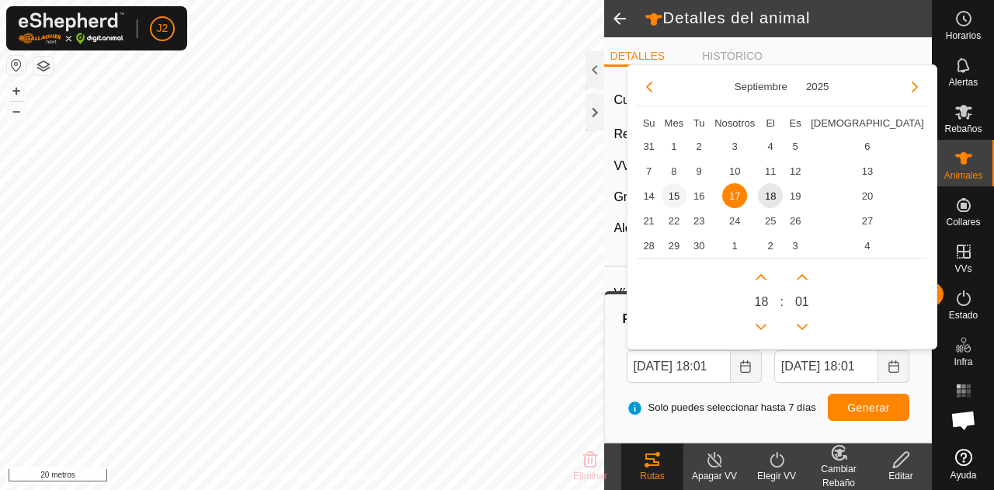
click at [673, 192] on span "15" at bounding box center [674, 195] width 25 height 25
type input "15 Sep, 2025 18:01"
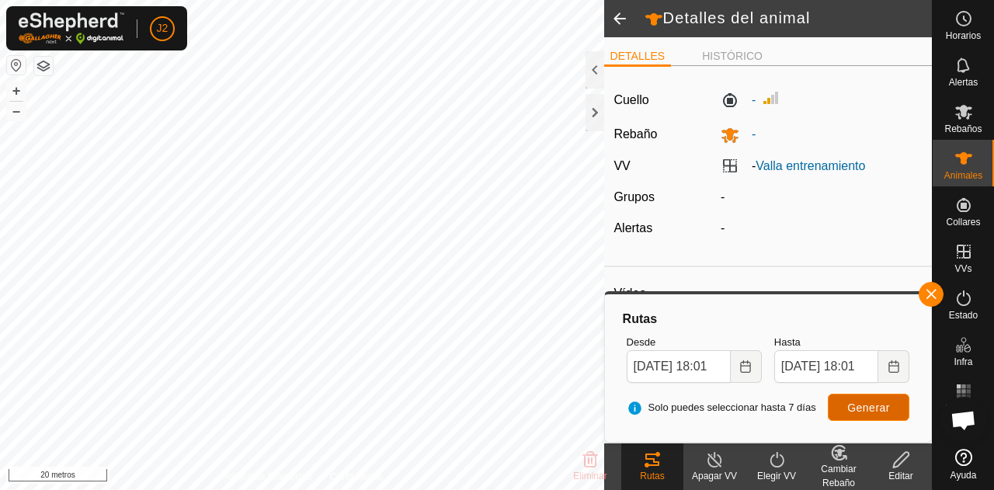
click at [877, 409] on font "Generar" at bounding box center [868, 408] width 43 height 12
click at [937, 294] on button "button" at bounding box center [931, 294] width 25 height 25
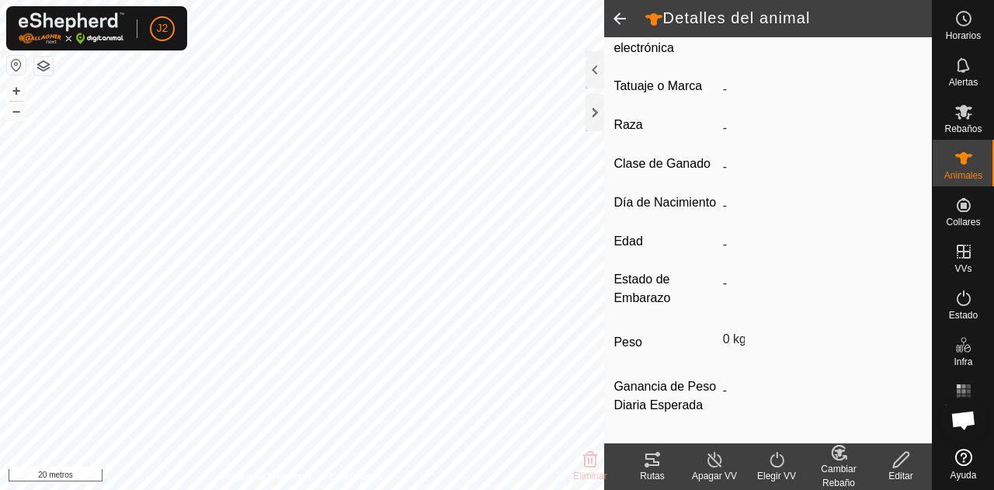
scroll to position [340, 0]
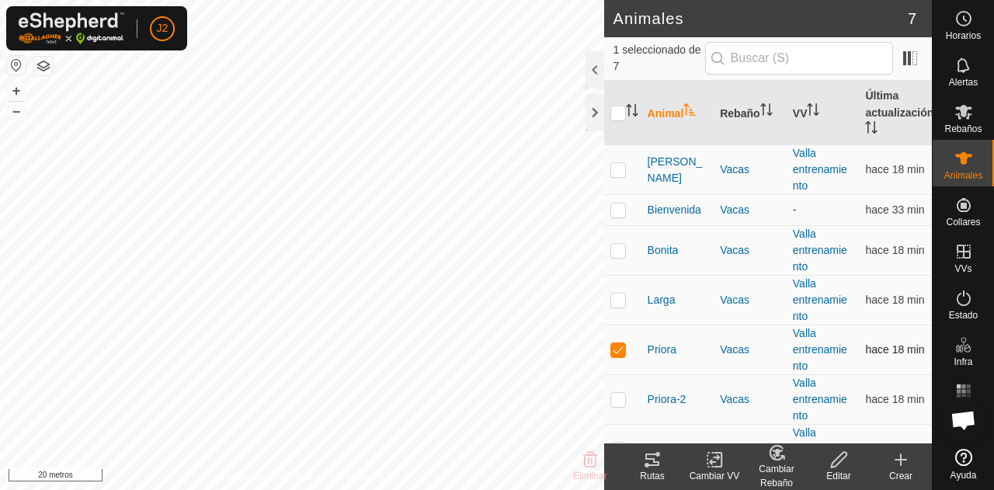
click at [622, 350] on p-checkbox at bounding box center [618, 349] width 16 height 12
checkbox input "false"
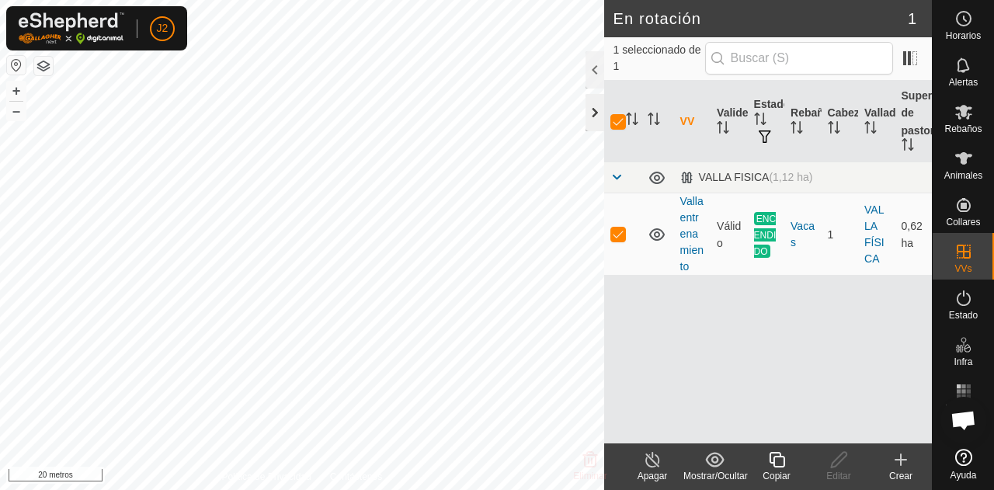
click at [589, 113] on div "En rotación 1 1 seleccionado de 1 VV Validez Estado Rebaño Cabezas Vallado Supe…" at bounding box center [466, 245] width 932 height 490
checkbox input "false"
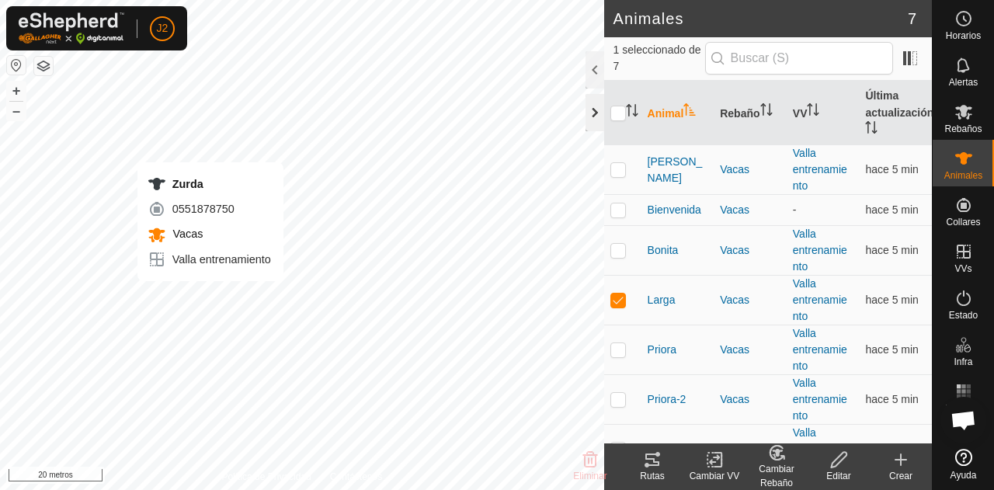
checkbox input "false"
checkbox input "true"
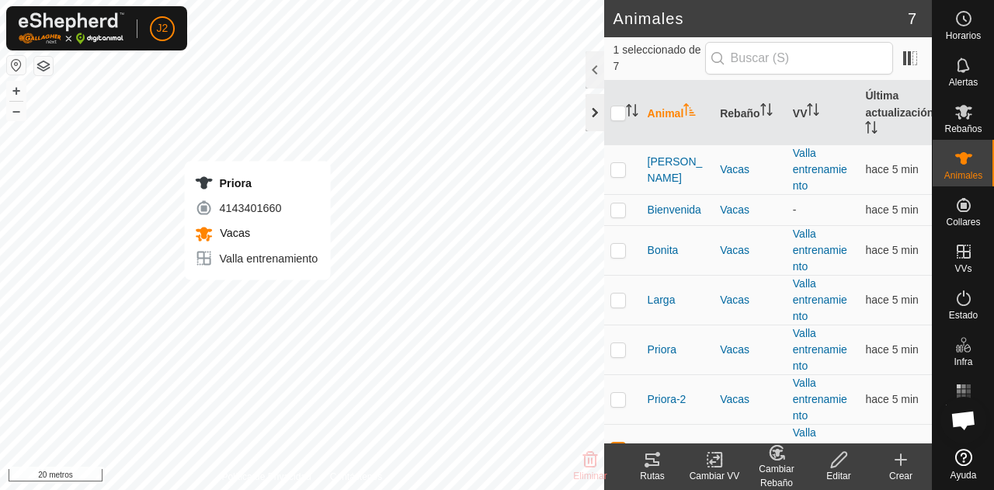
checkbox input "true"
checkbox input "false"
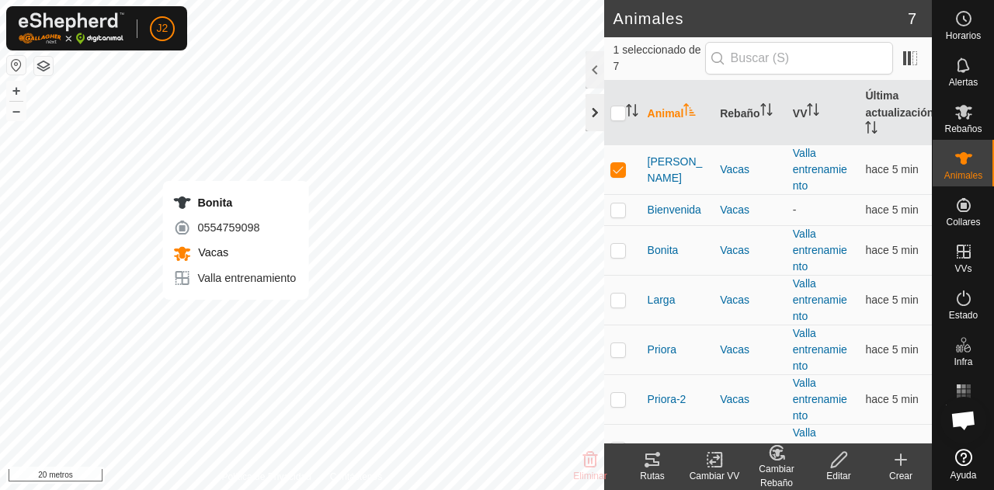
checkbox input "false"
checkbox input "true"
